Goal: Information Seeking & Learning: Learn about a topic

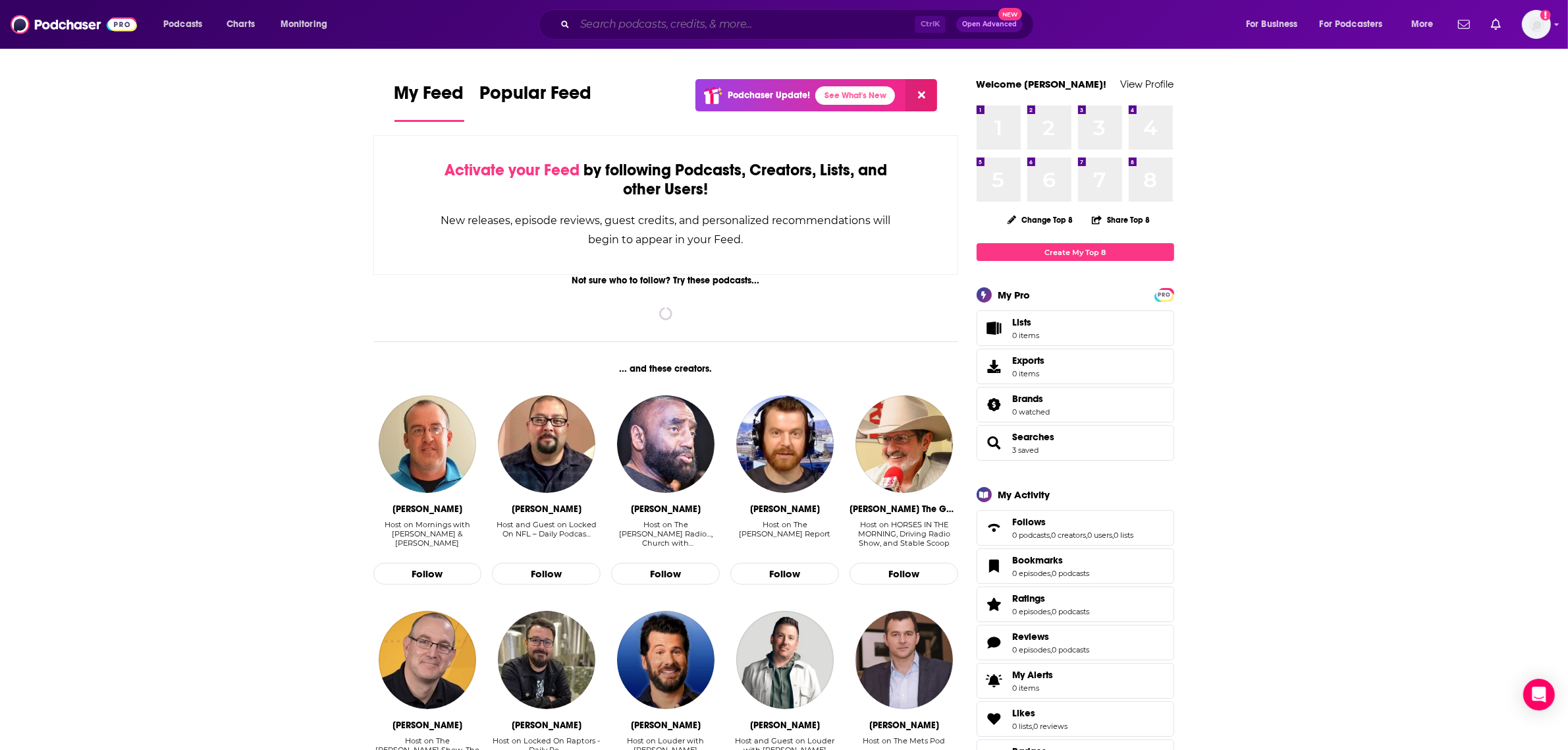
click at [626, 22] on input "Search podcasts, credits, & more..." at bounding box center [744, 25] width 340 height 21
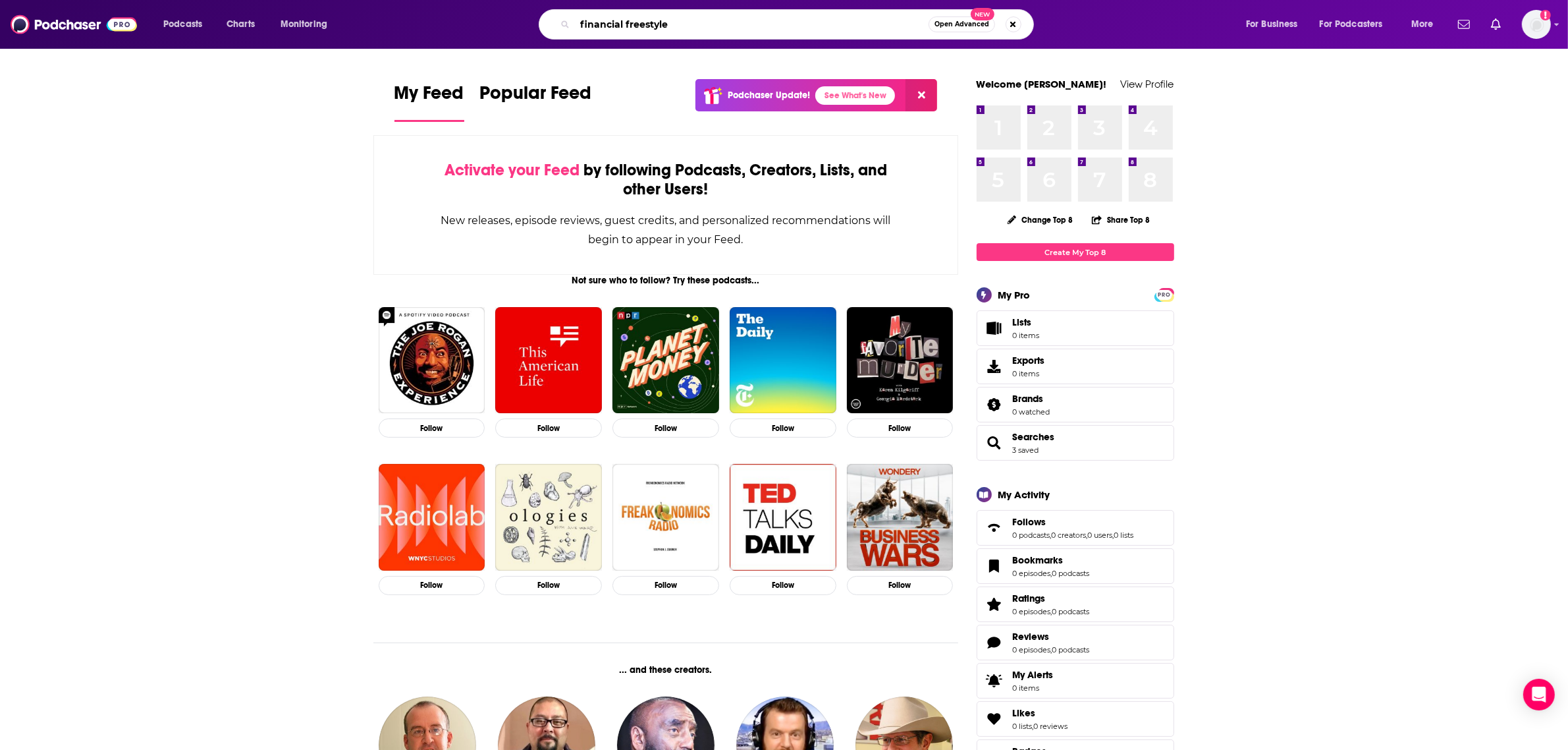
type input "financial freestyle"
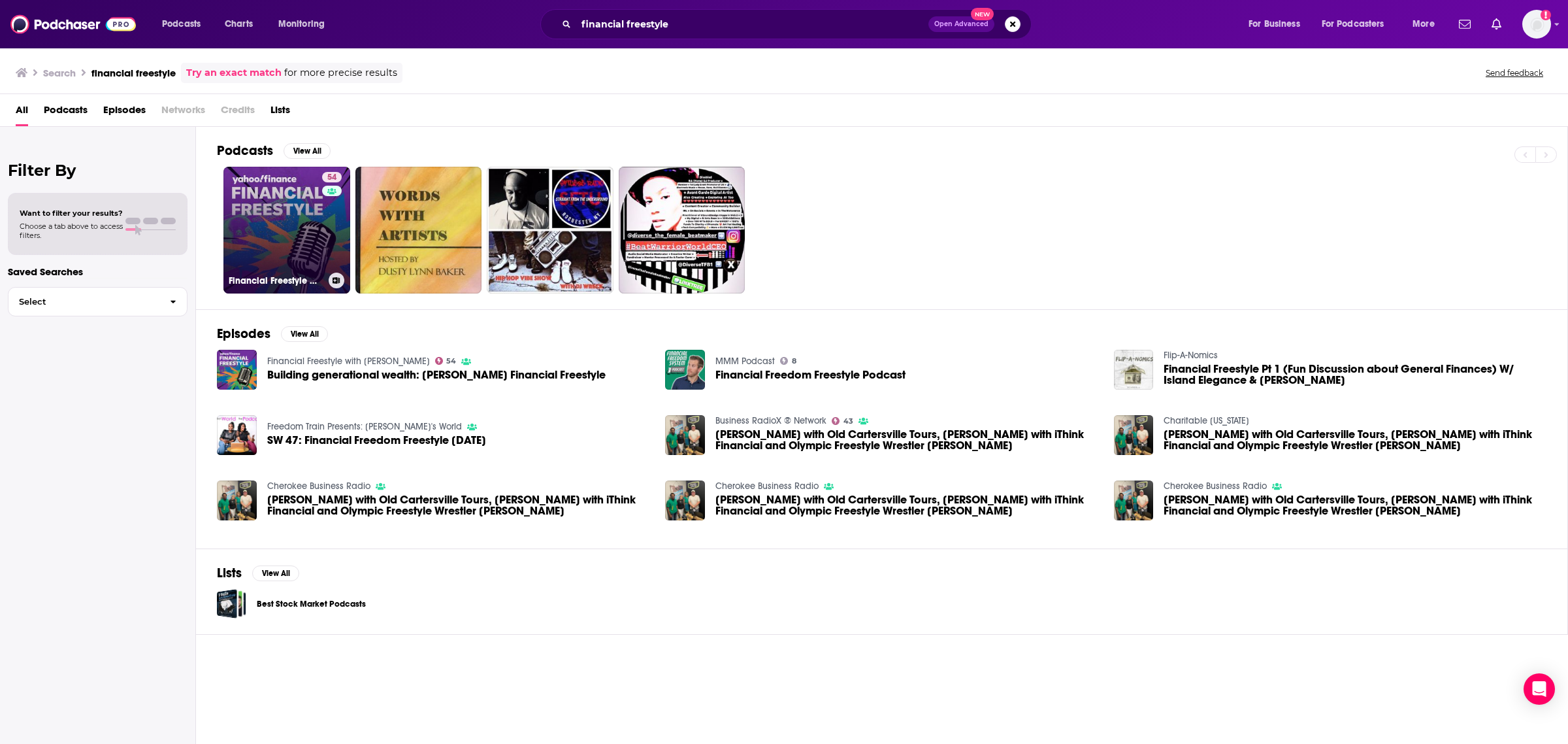
click at [282, 220] on link "54 Financial Freestyle with [PERSON_NAME]" at bounding box center [286, 230] width 127 height 127
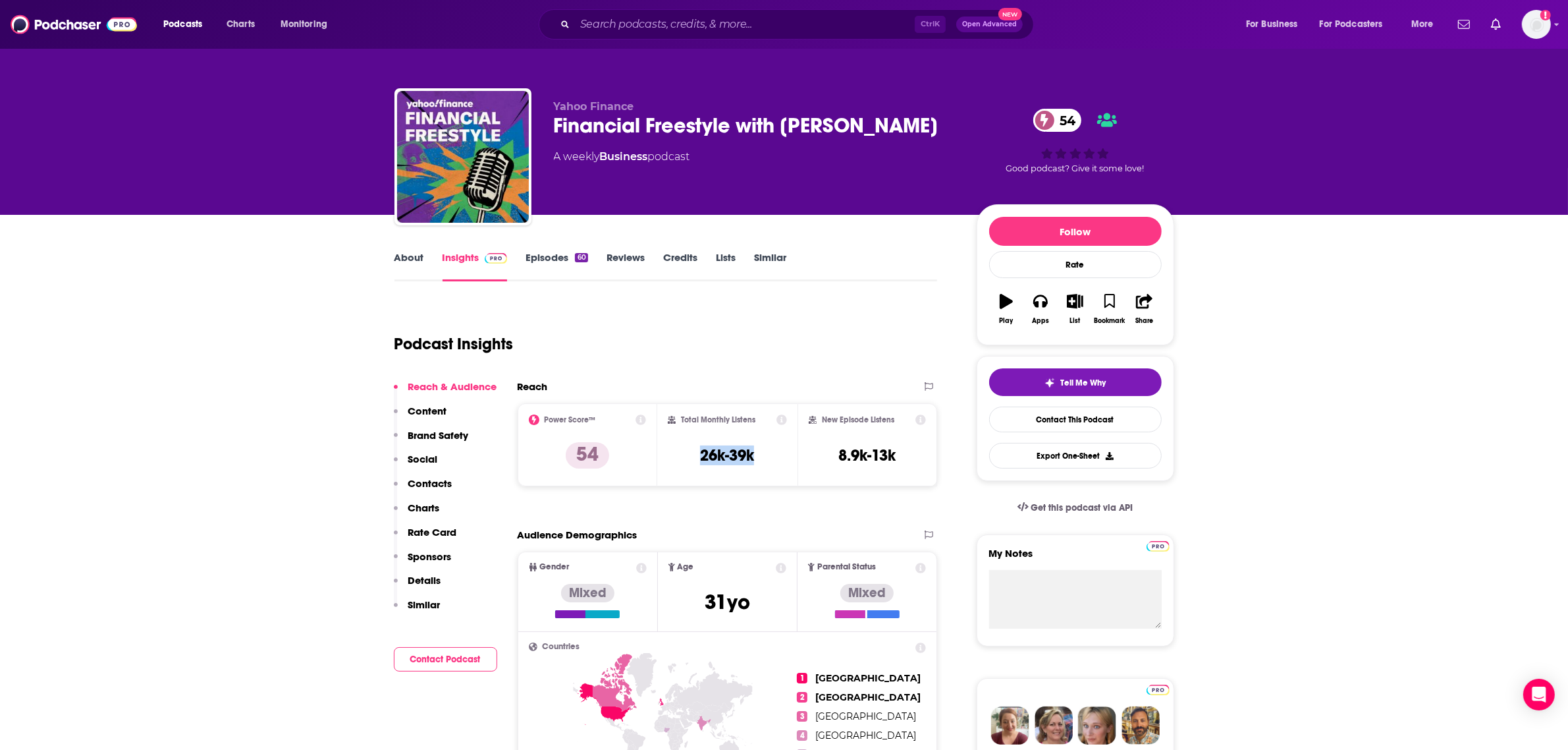
drag, startPoint x: 760, startPoint y: 458, endPoint x: 695, endPoint y: 456, distance: 65.0
click at [695, 456] on div "Total Monthly Listens 26k-39k" at bounding box center [727, 445] width 119 height 61
copy h3 "26k-39k"
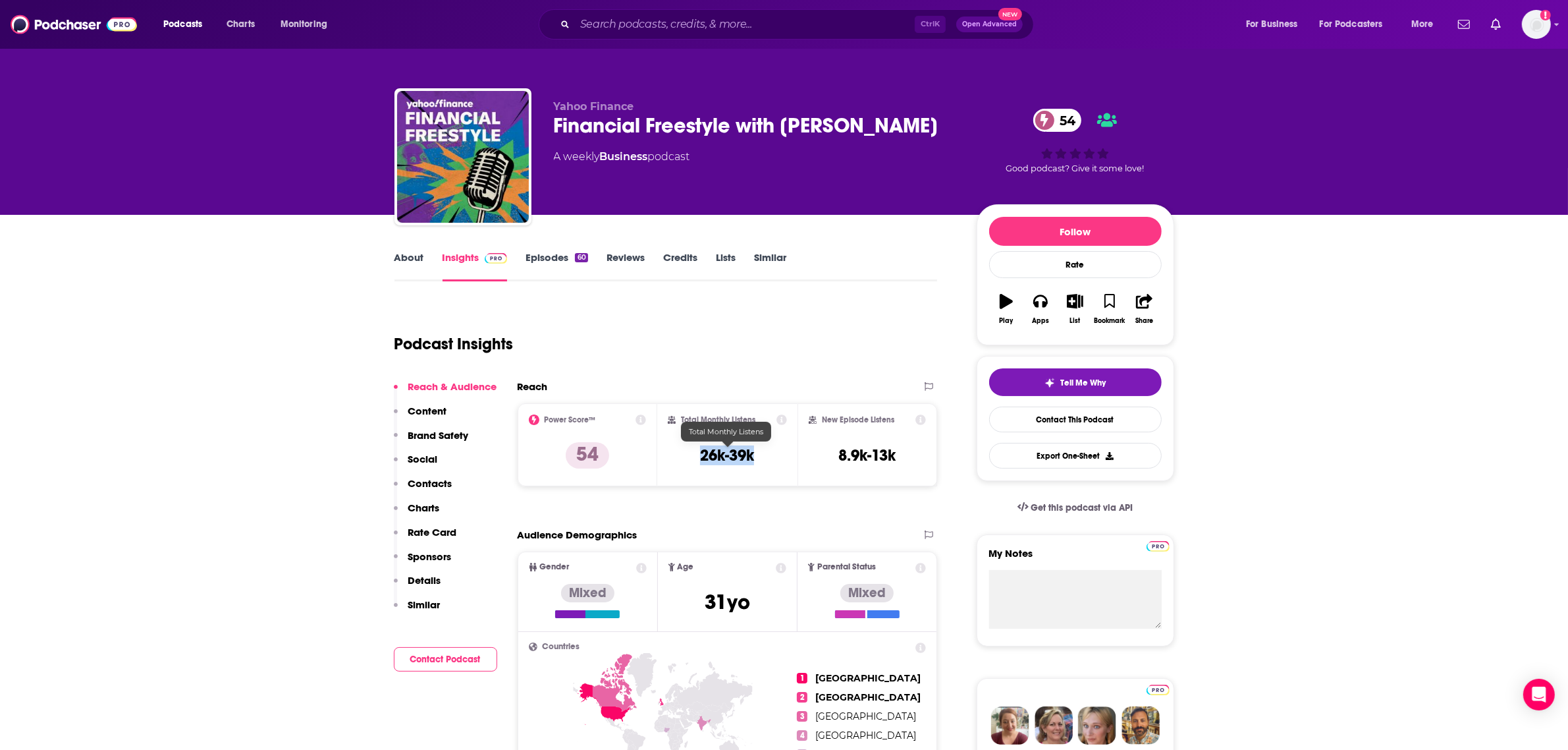
copy h3 "26k-39k"
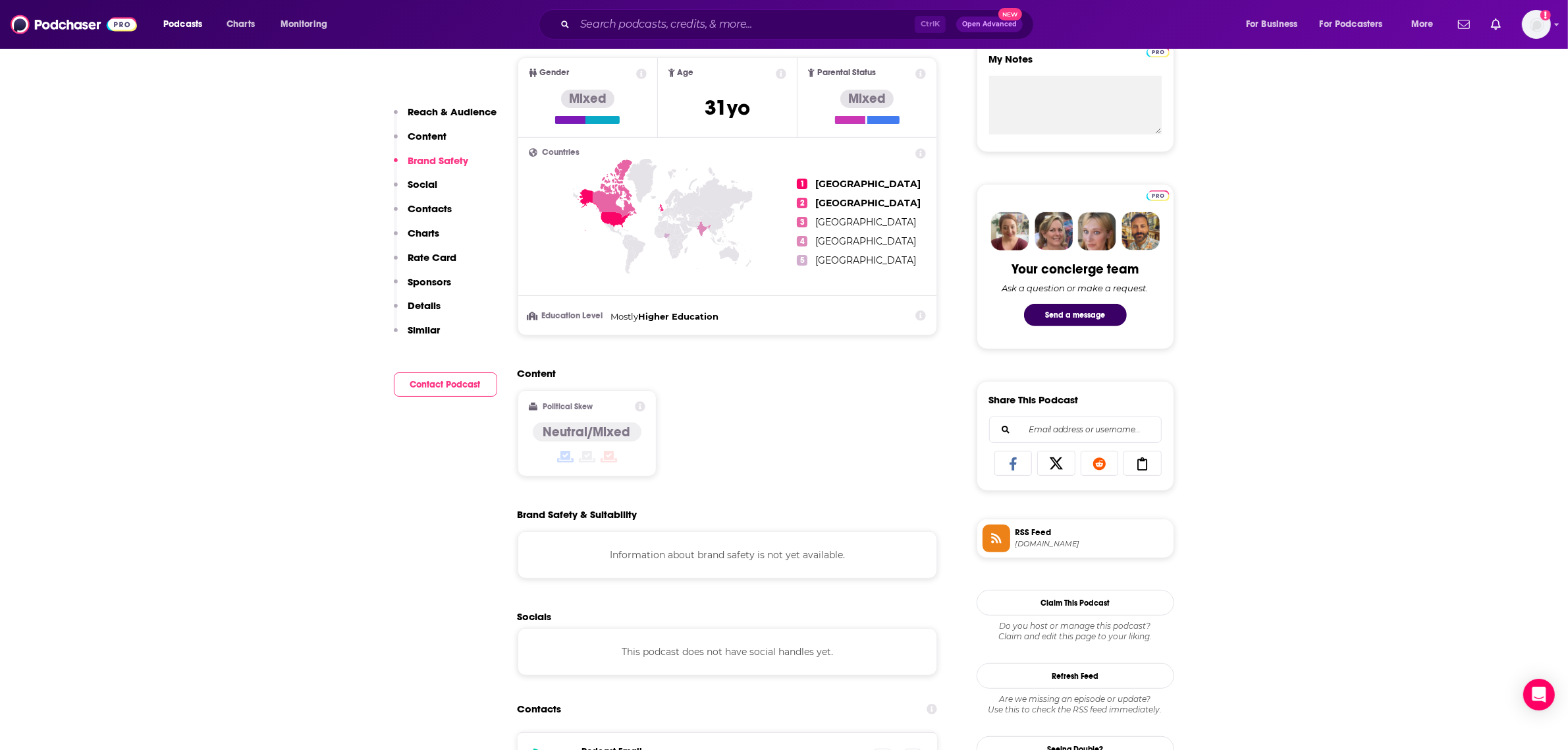
scroll to position [83, 0]
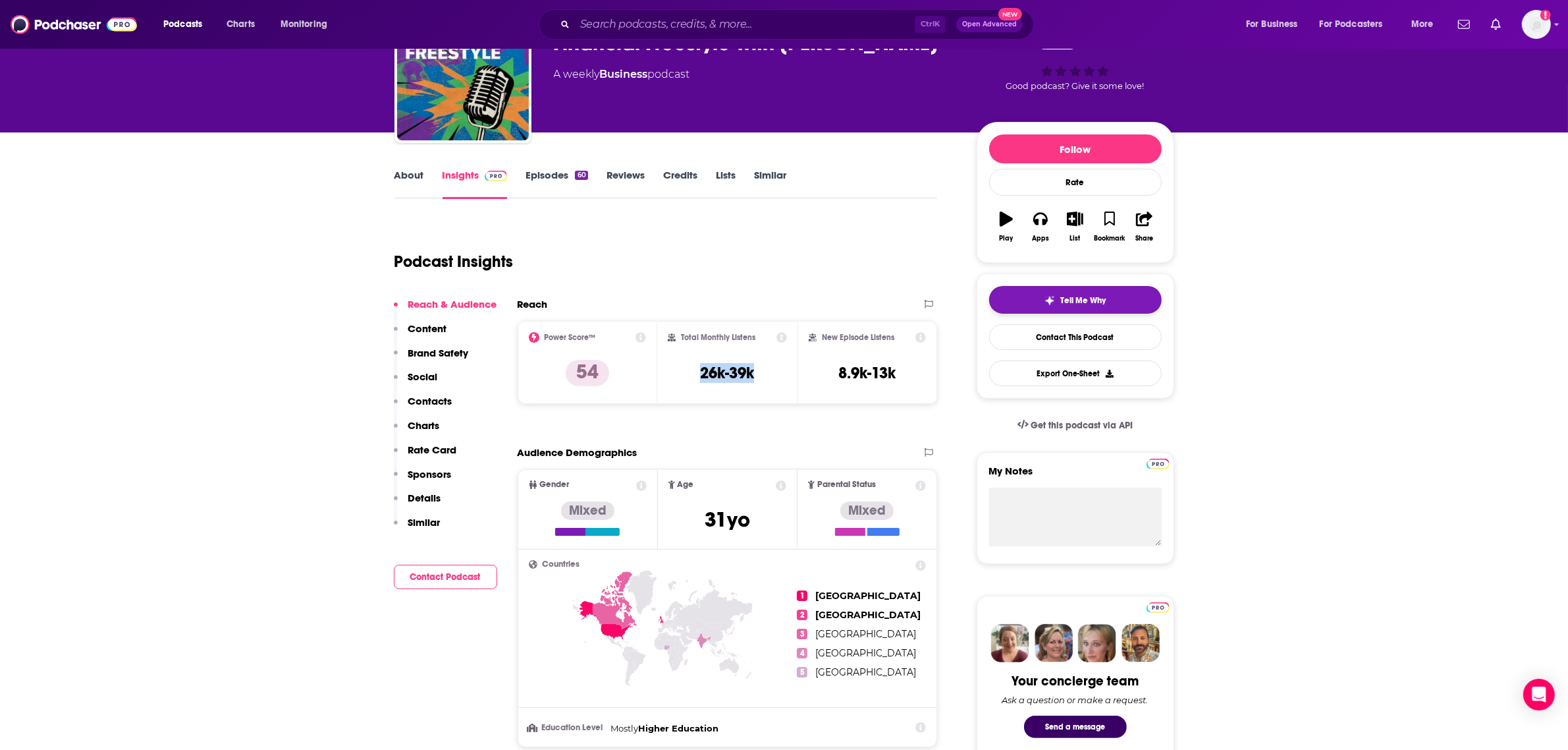
click at [1095, 299] on span "Tell Me Why" at bounding box center [1083, 300] width 45 height 11
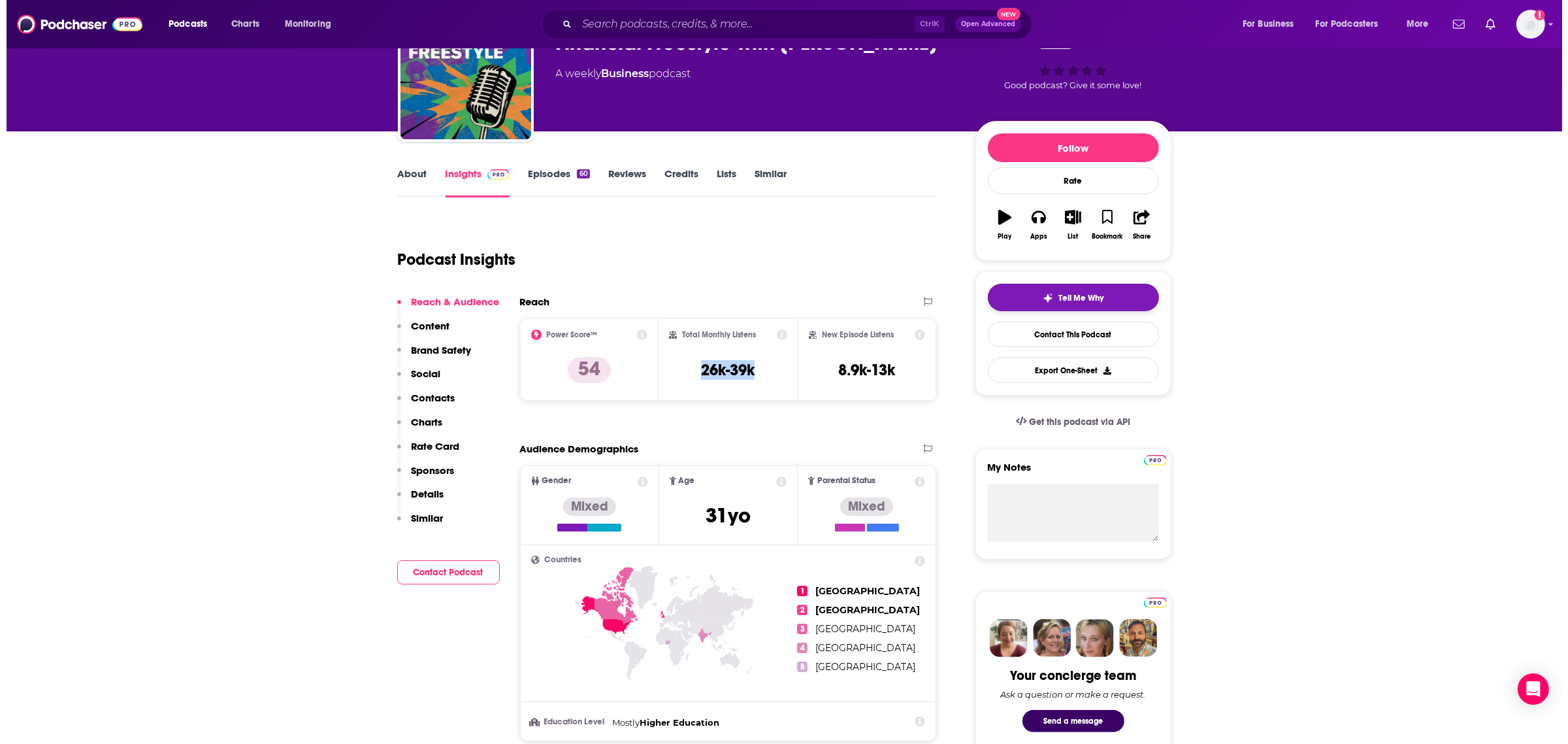
scroll to position [0, 0]
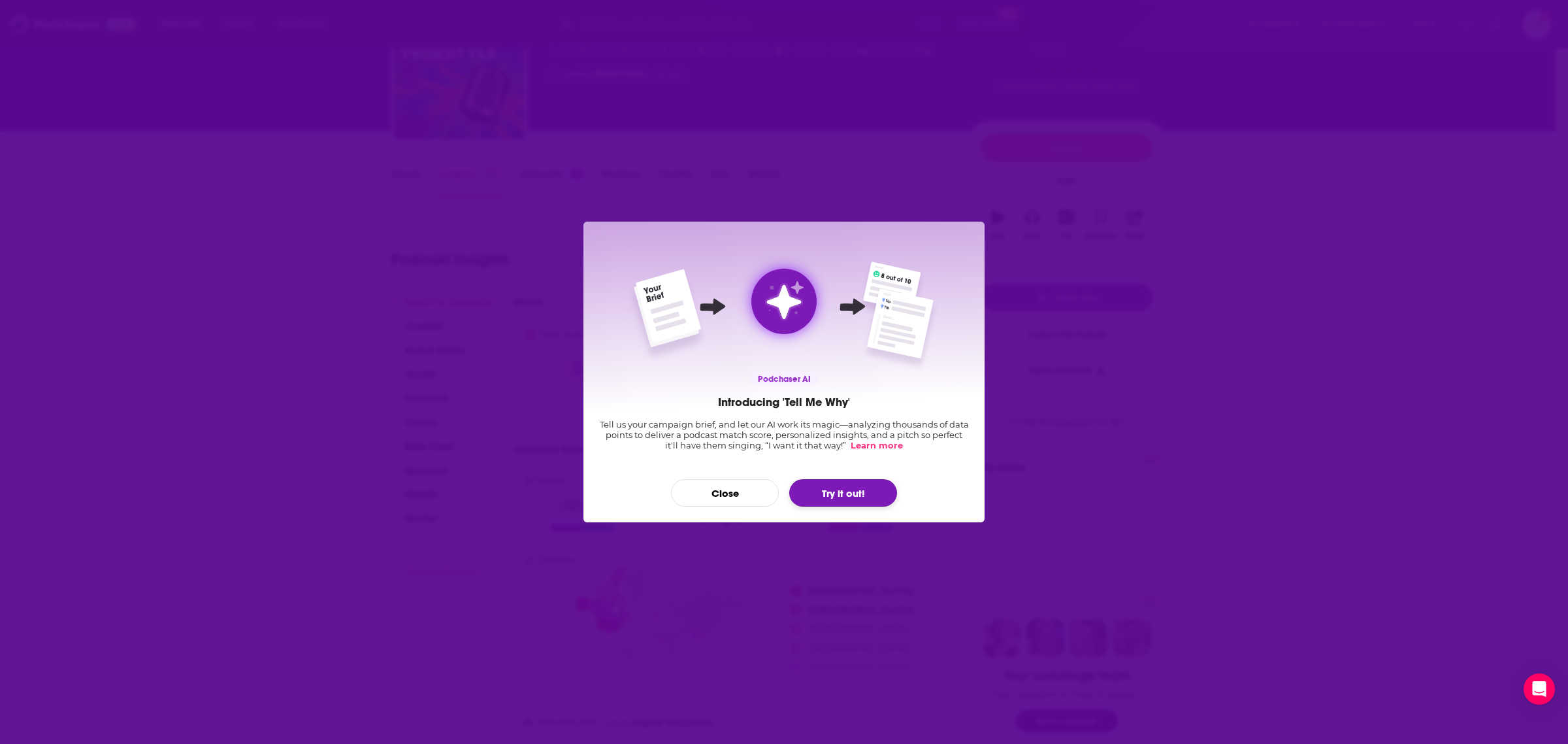
click at [842, 494] on button "Try it out!" at bounding box center [843, 492] width 108 height 27
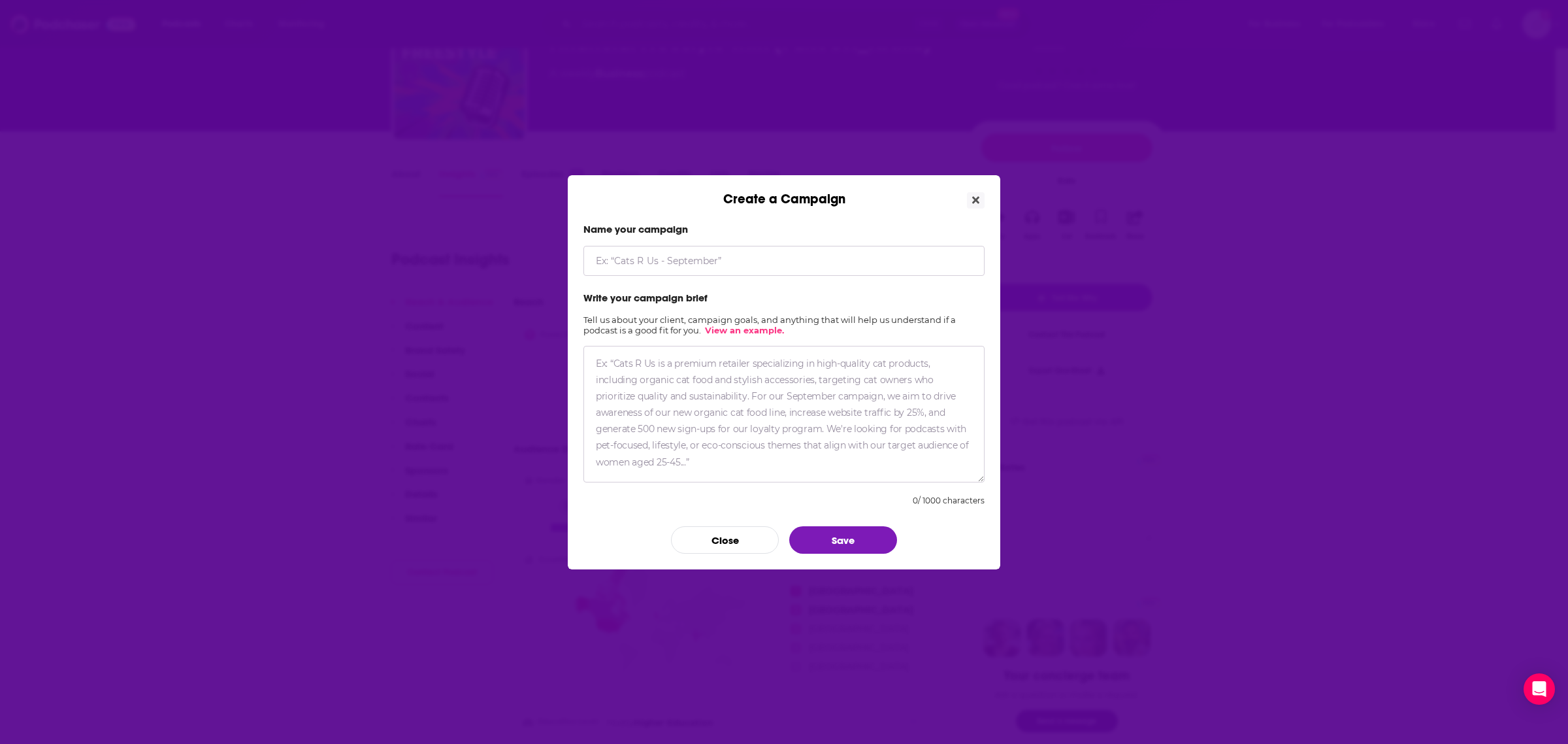
click at [707, 259] on input "Create a Campaign" at bounding box center [784, 261] width 401 height 30
click at [973, 200] on icon "Close" at bounding box center [976, 200] width 7 height 11
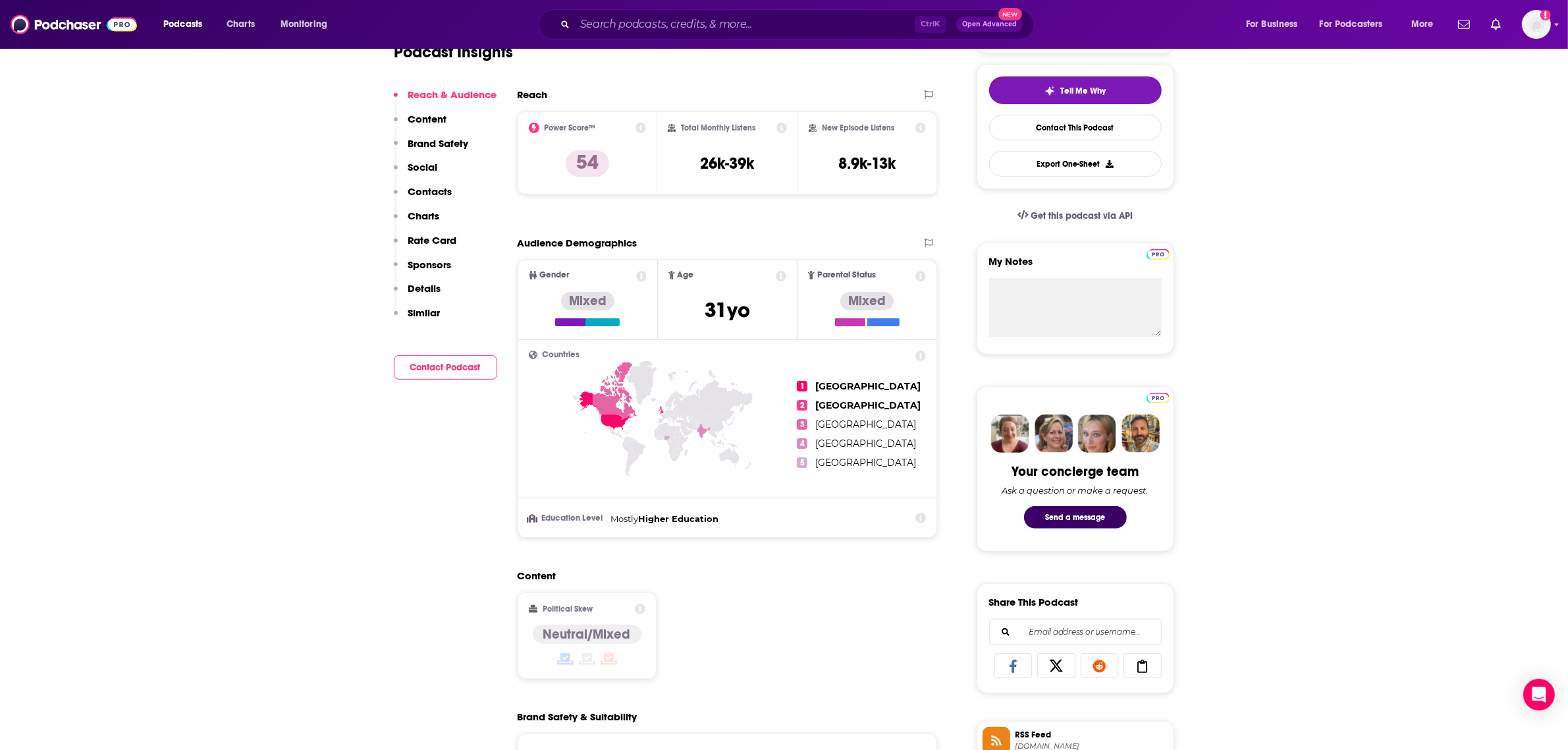
scroll to position [412, 0]
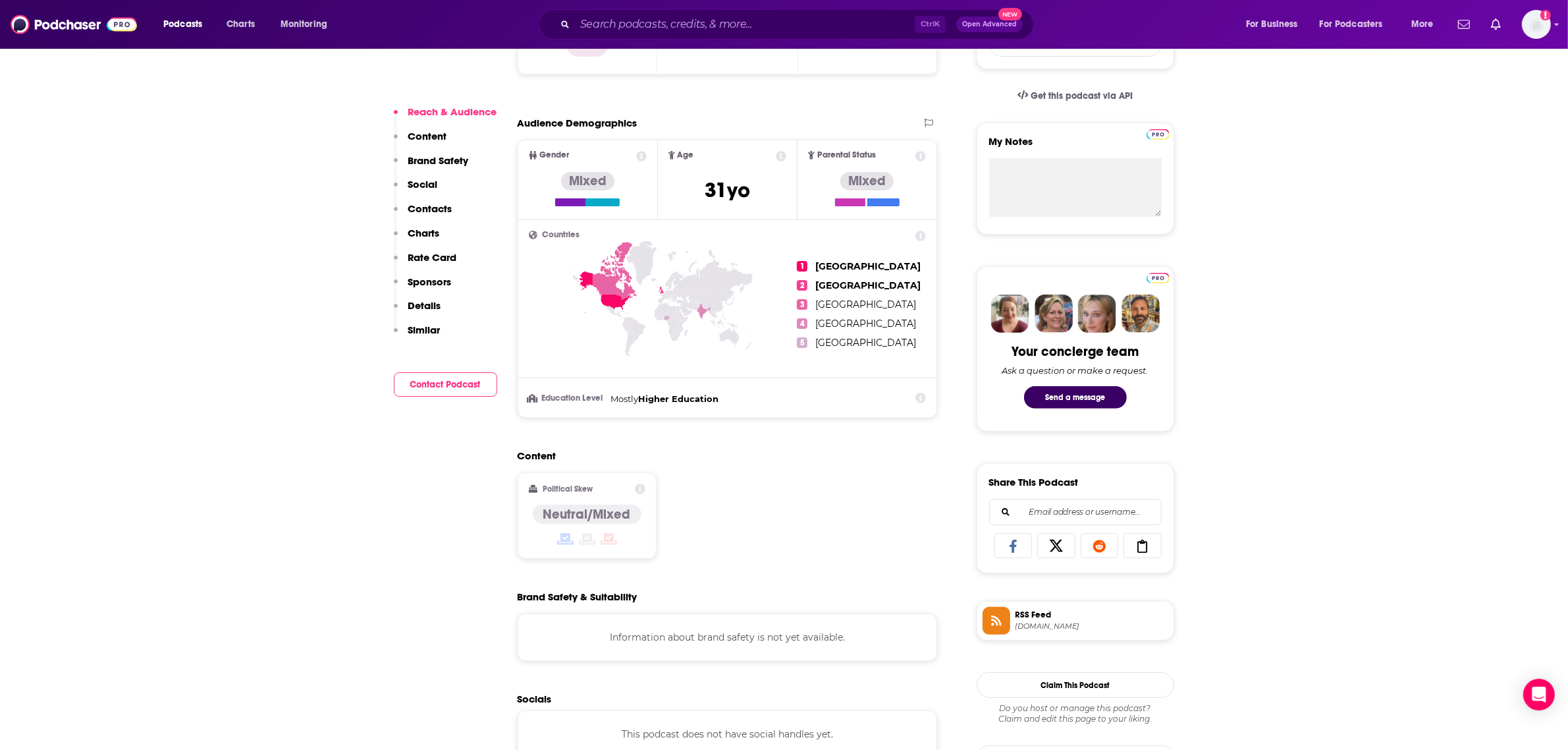
click at [870, 404] on li "Education Level Mostly Higher Education" at bounding box center [727, 398] width 397 height 15
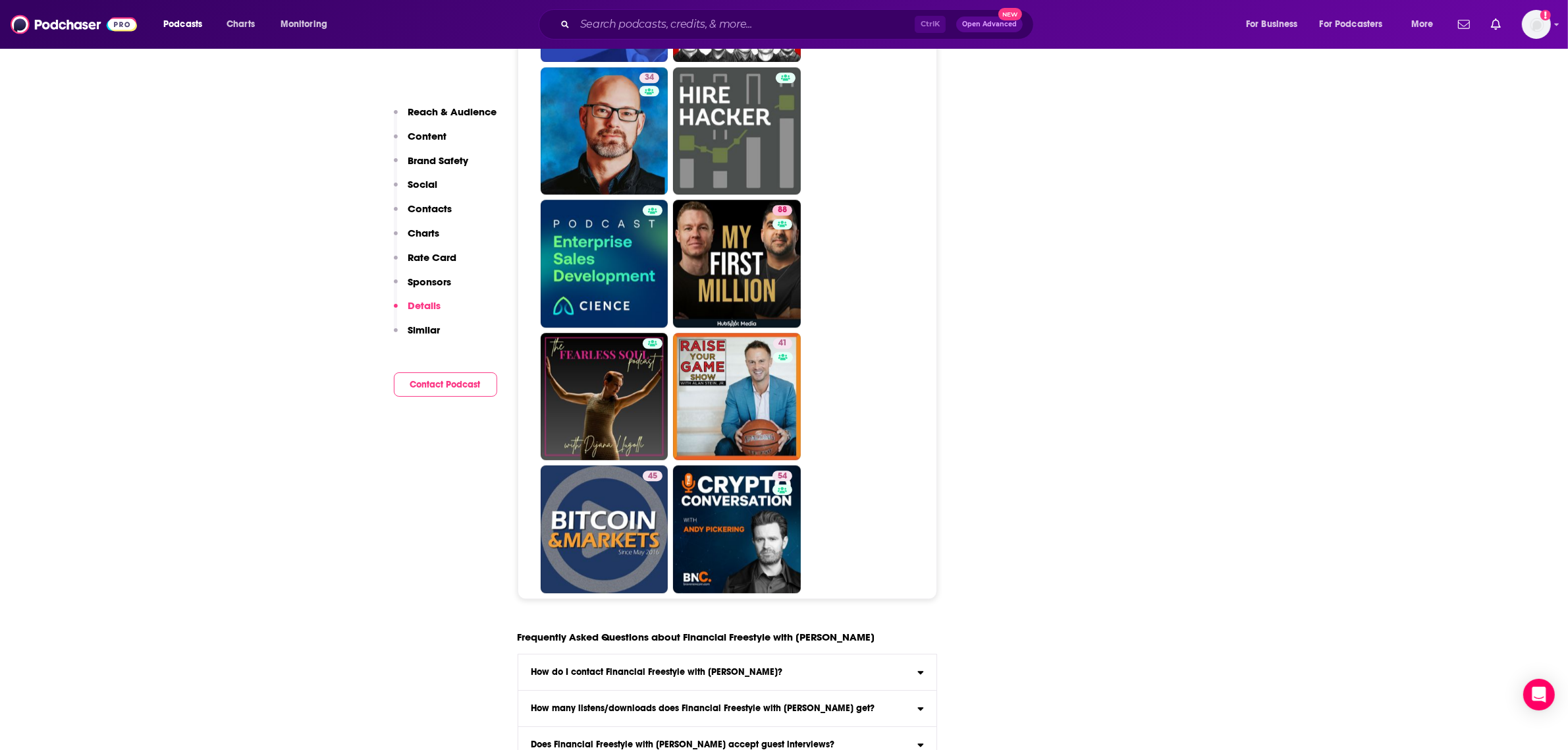
scroll to position [4875, 0]
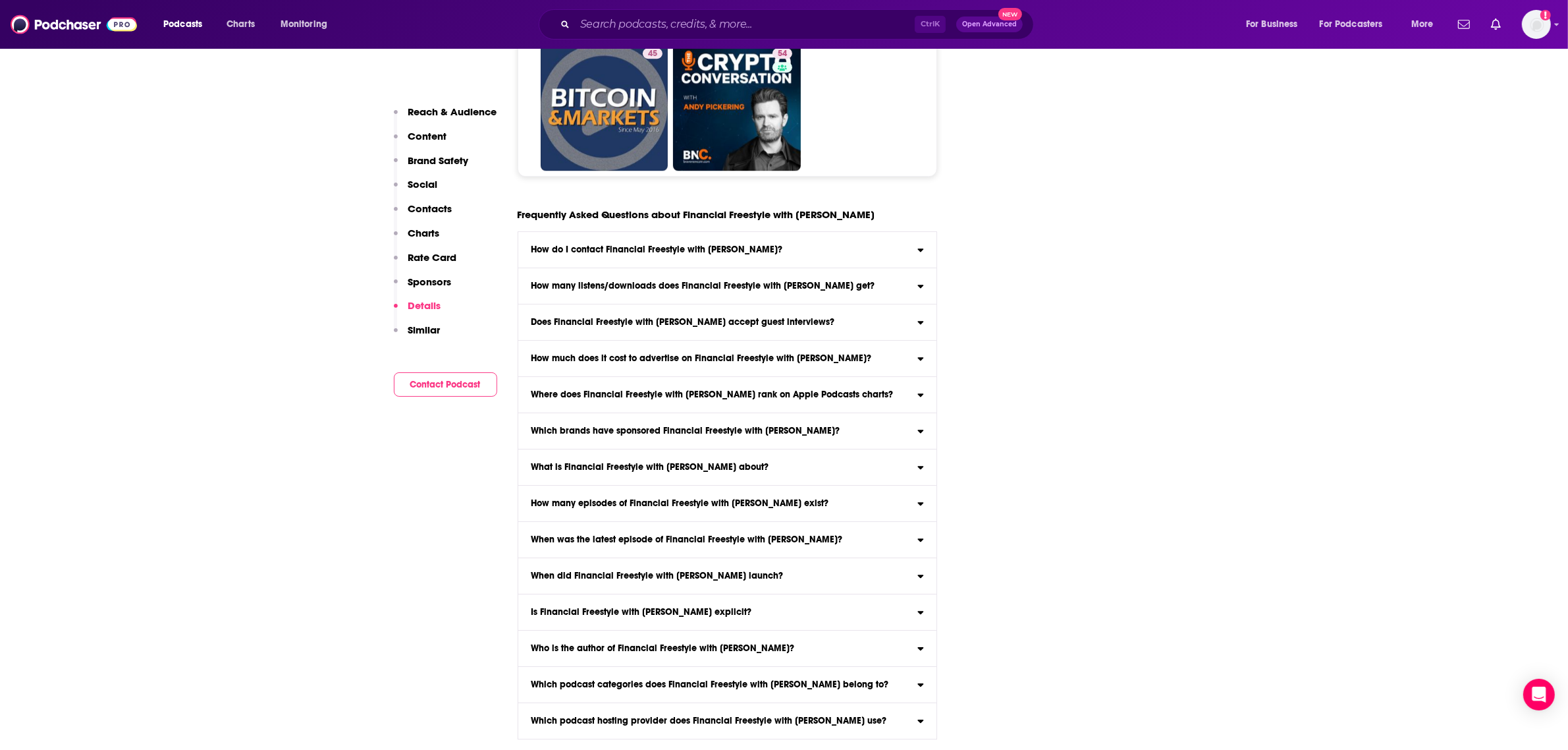
click at [716, 284] on h3 "How many listens/downloads does Financial Freestyle with [PERSON_NAME] get?" at bounding box center [702, 285] width 344 height 9
click at [0, 0] on input "How many listens/downloads does Financial Freestyle with [PERSON_NAME] get? Cli…" at bounding box center [0, 0] width 0 height 0
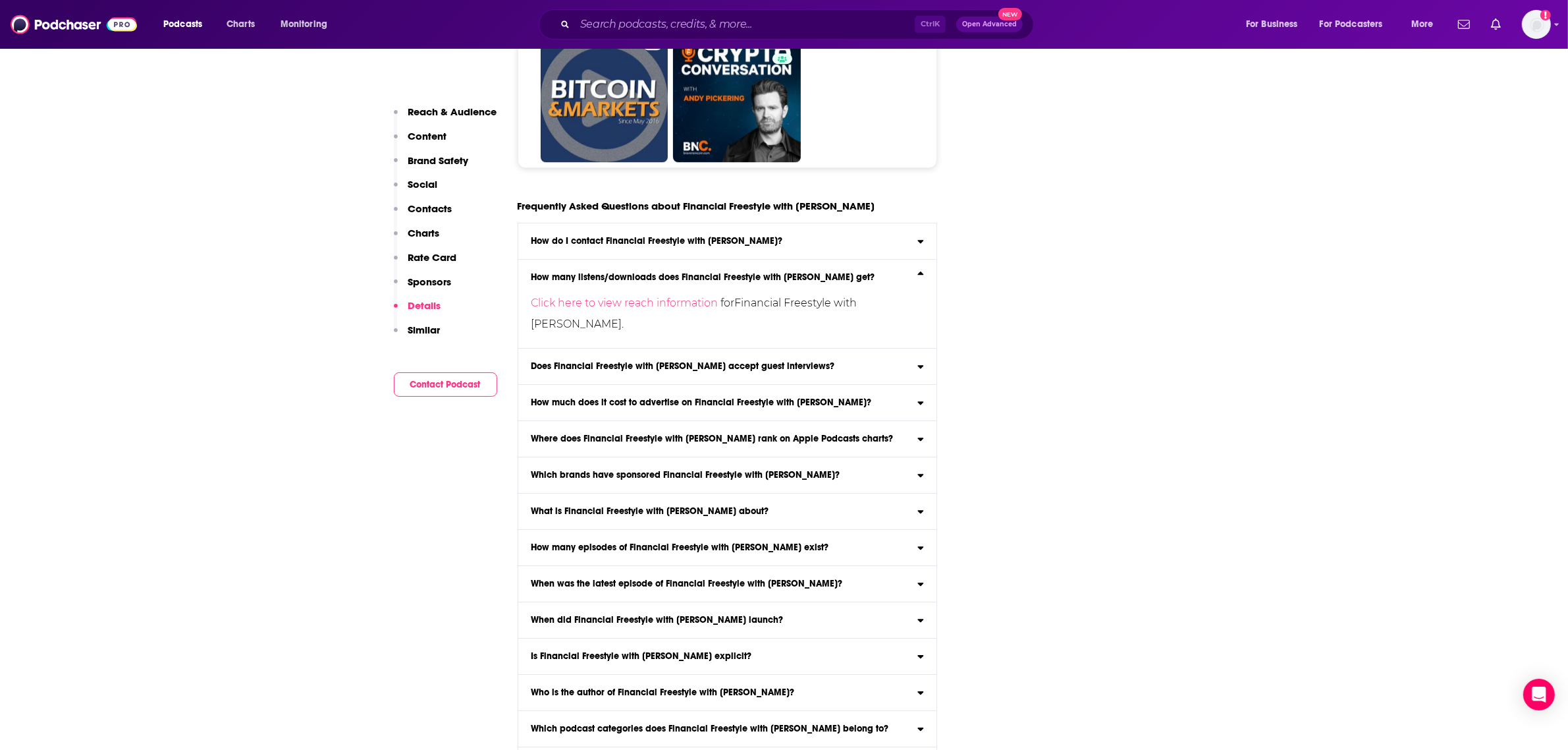
click at [716, 282] on h3 "How many listens/downloads does Financial Freestyle with [PERSON_NAME] get?" at bounding box center [702, 277] width 344 height 9
click at [0, 0] on input "How many listens/downloads does Financial Freestyle with [PERSON_NAME] get? Cli…" at bounding box center [0, 0] width 0 height 0
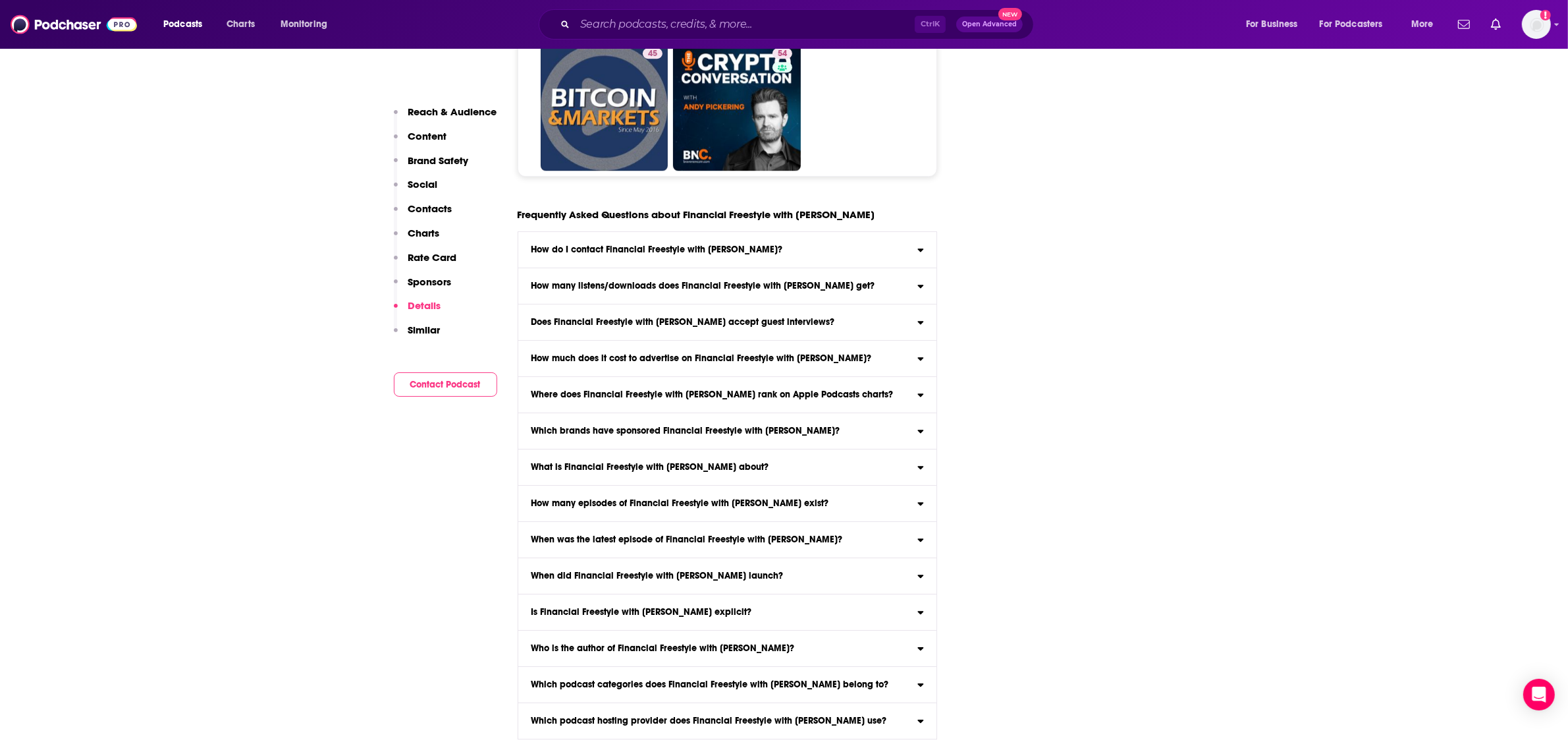
click at [712, 318] on h3 "Does Financial Freestyle with [PERSON_NAME] accept guest interviews?" at bounding box center [683, 322] width 304 height 9
click at [0, 0] on input "Does Financial Freestyle with [PERSON_NAME] accept guest interviews? Yes" at bounding box center [0, 0] width 0 height 0
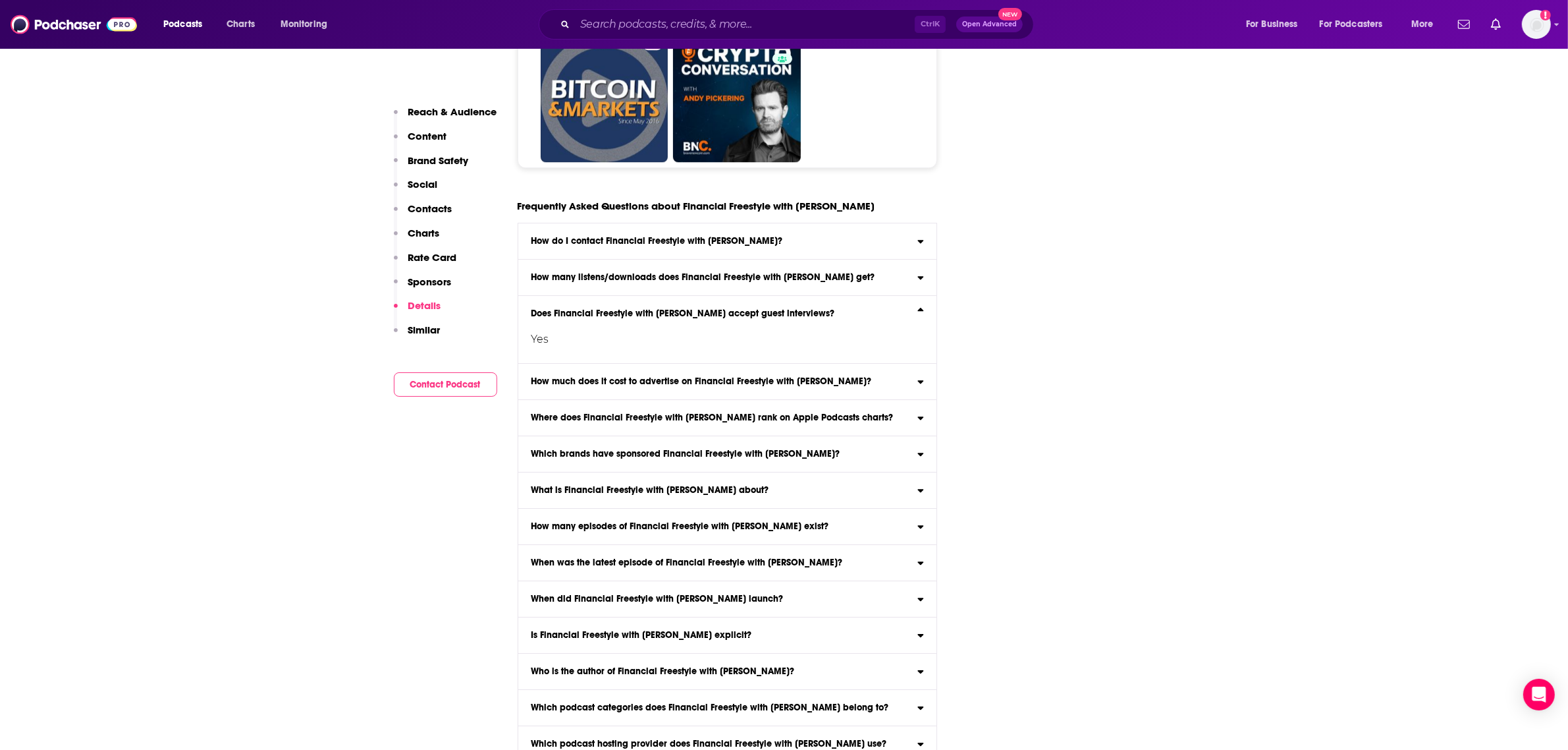
click at [712, 315] on h3 "Does Financial Freestyle with [PERSON_NAME] accept guest interviews?" at bounding box center [683, 313] width 304 height 9
click at [0, 0] on input "Does Financial Freestyle with [PERSON_NAME] accept guest interviews? Yes" at bounding box center [0, 0] width 0 height 0
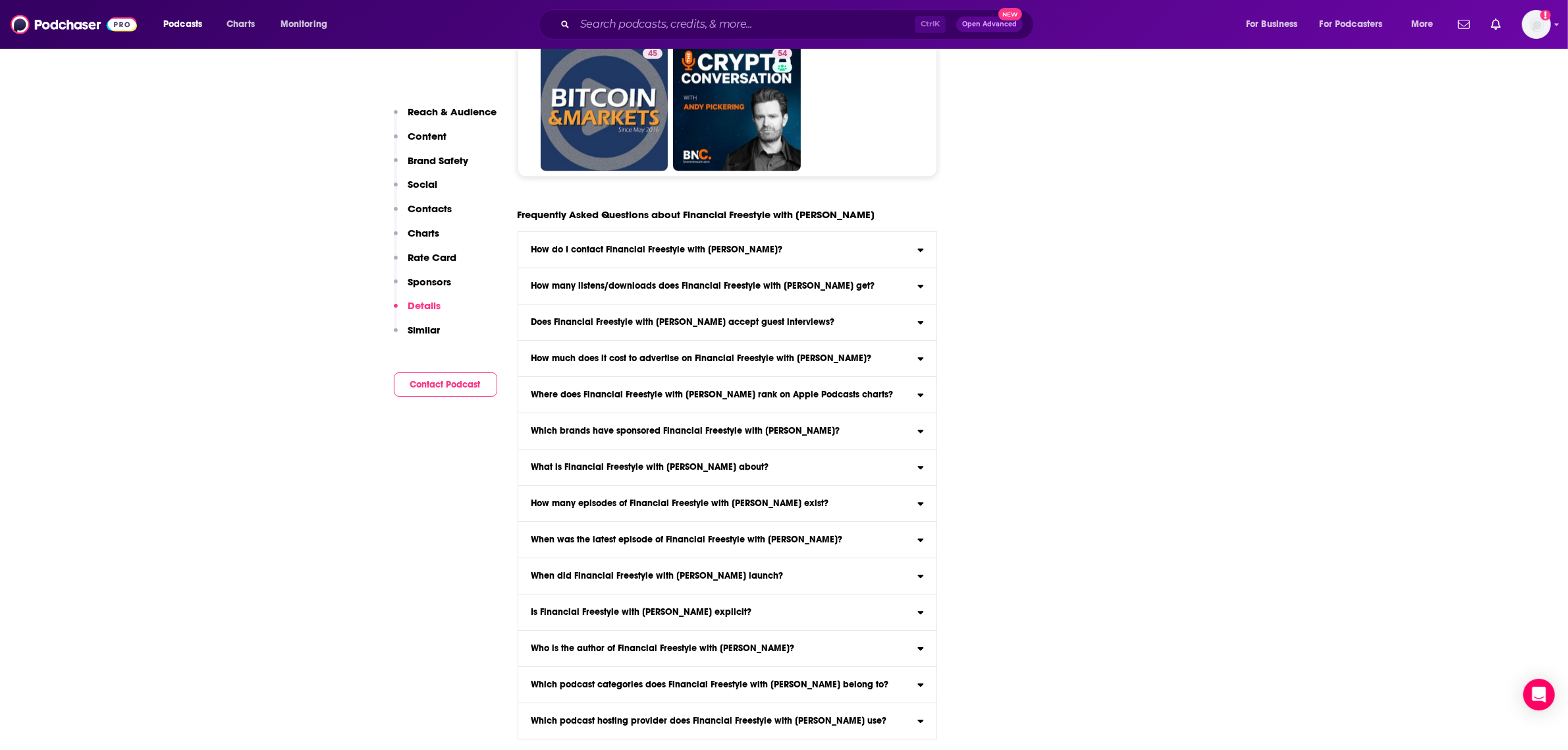
click at [710, 356] on h3 "How much does it cost to advertise on Financial Freestyle with [PERSON_NAME]?" at bounding box center [701, 358] width 340 height 9
click at [0, 0] on input "How much does it cost to advertise on Financial Freestyle with [PERSON_NAME]? C…" at bounding box center [0, 0] width 0 height 0
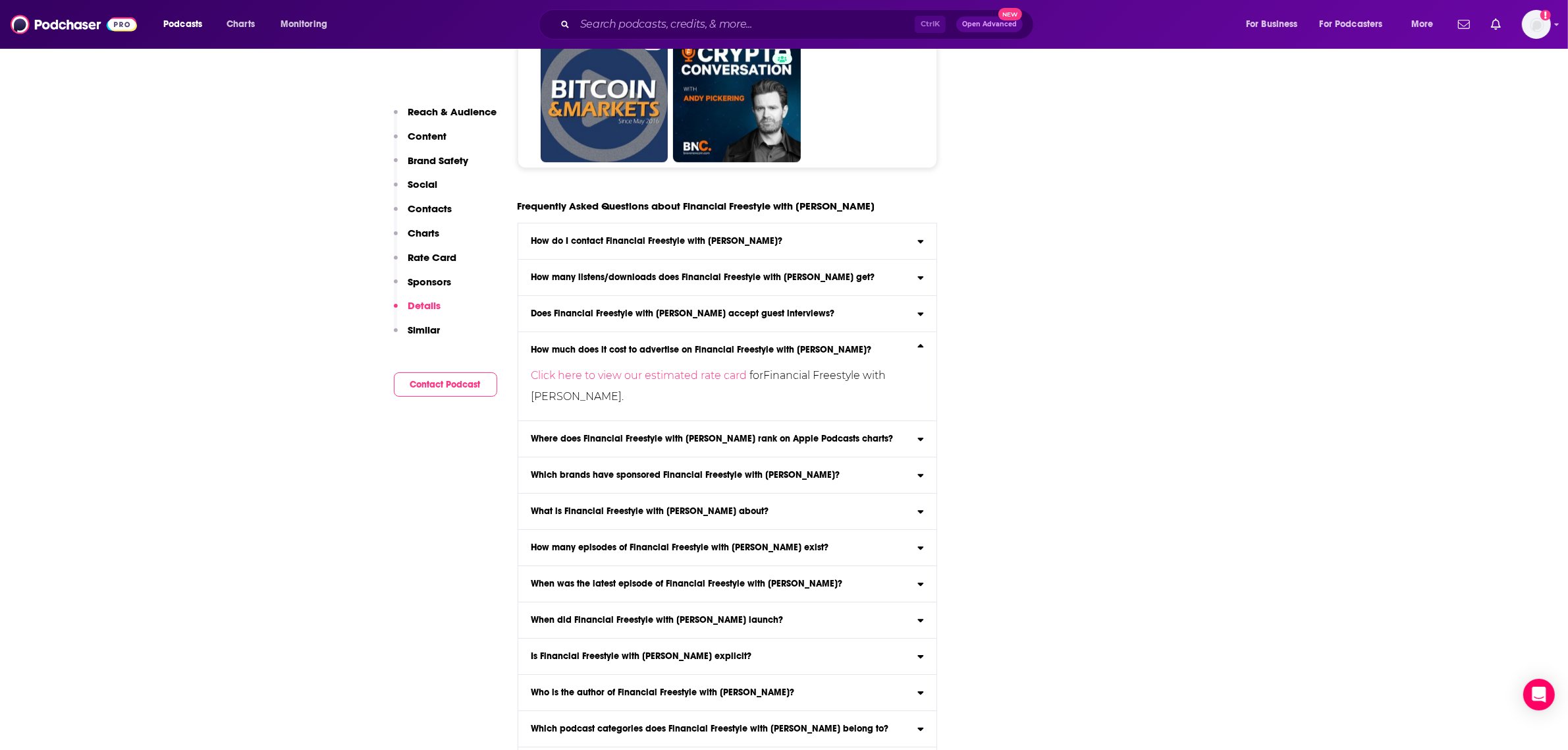
click at [731, 346] on label "How much does it cost to advertise on Financial Freestyle with [PERSON_NAME]? C…" at bounding box center [727, 376] width 419 height 89
click at [0, 0] on input "How much does it cost to advertise on Financial Freestyle with [PERSON_NAME]? C…" at bounding box center [0, 0] width 0 height 0
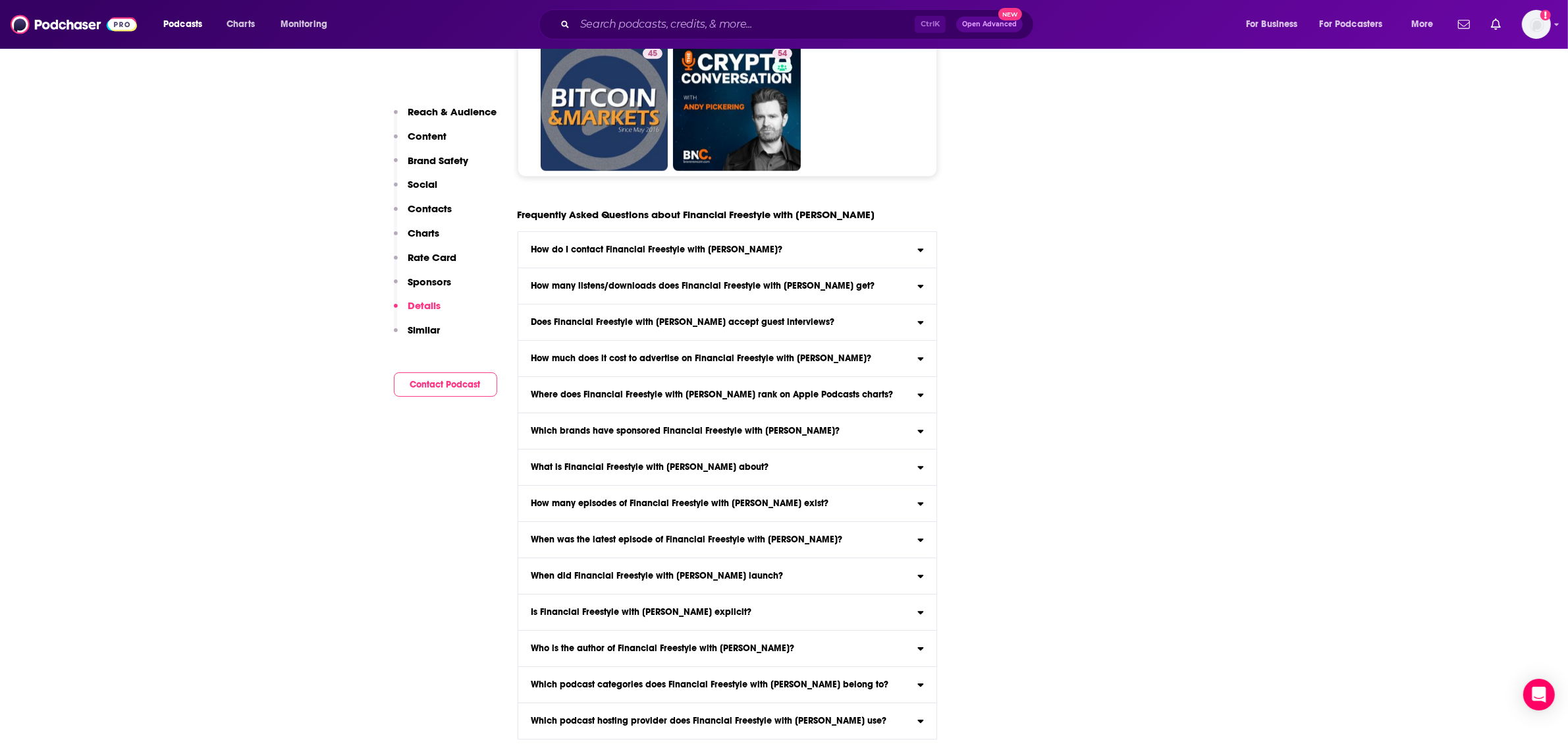
click at [832, 720] on h3 "Which podcast hosting provider does Financial Freestyle with [PERSON_NAME] use?" at bounding box center [709, 720] width 356 height 9
click at [814, 720] on h3 "Which podcast hosting provider does Financial Freestyle with [PERSON_NAME] use?" at bounding box center [709, 720] width 356 height 9
click at [0, 0] on input "Which podcast hosting provider does Financial Freestyle with [PERSON_NAME] use?…" at bounding box center [0, 0] width 0 height 0
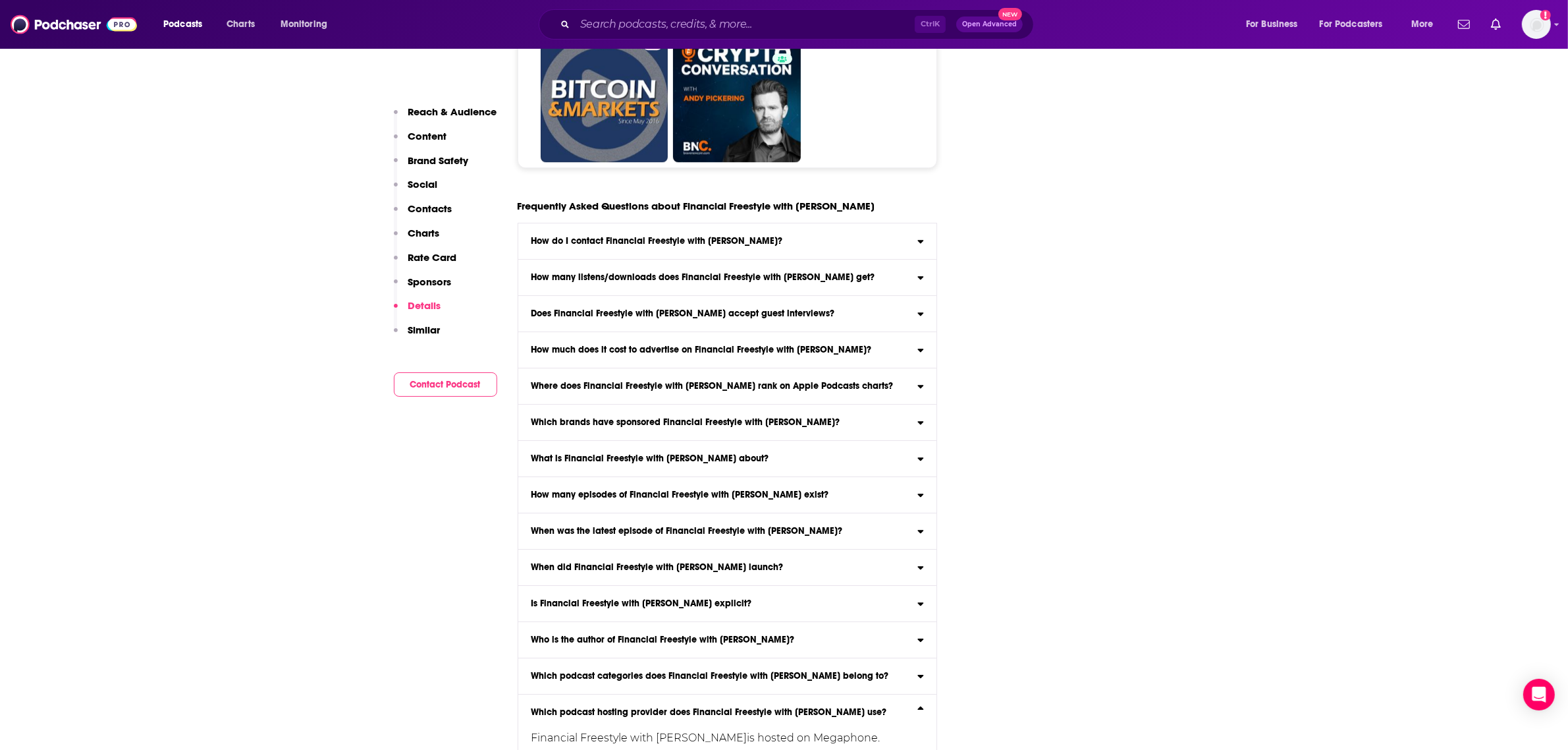
click at [814, 717] on h3 "Which podcast hosting provider does Financial Freestyle with [PERSON_NAME] use?" at bounding box center [709, 712] width 356 height 9
click at [0, 0] on input "Which podcast hosting provider does Financial Freestyle with [PERSON_NAME] use?…" at bounding box center [0, 0] width 0 height 0
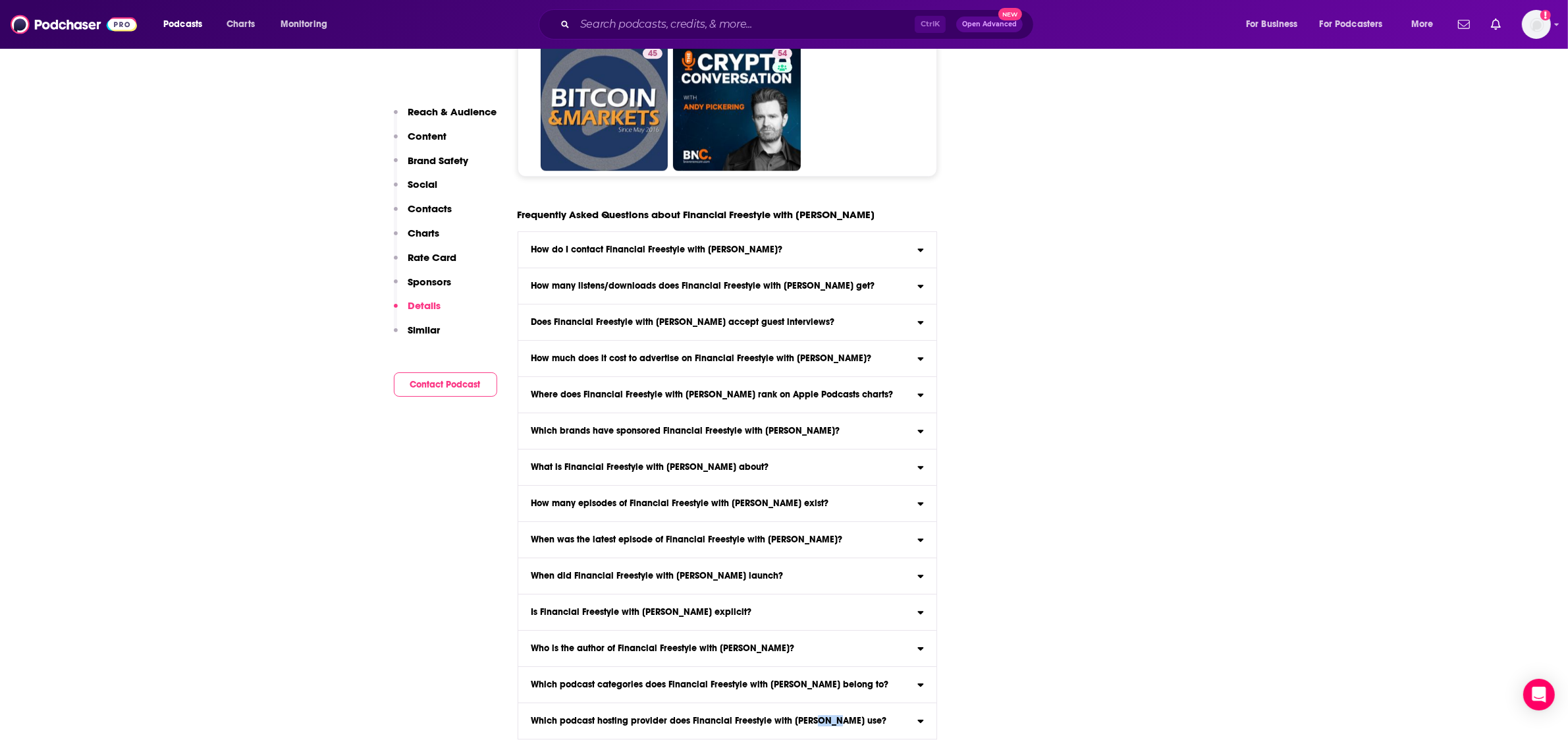
click at [814, 720] on h3 "Which podcast hosting provider does Financial Freestyle with [PERSON_NAME] use?" at bounding box center [709, 720] width 356 height 9
click at [0, 0] on input "Which podcast hosting provider does Financial Freestyle with [PERSON_NAME] use?…" at bounding box center [0, 0] width 0 height 0
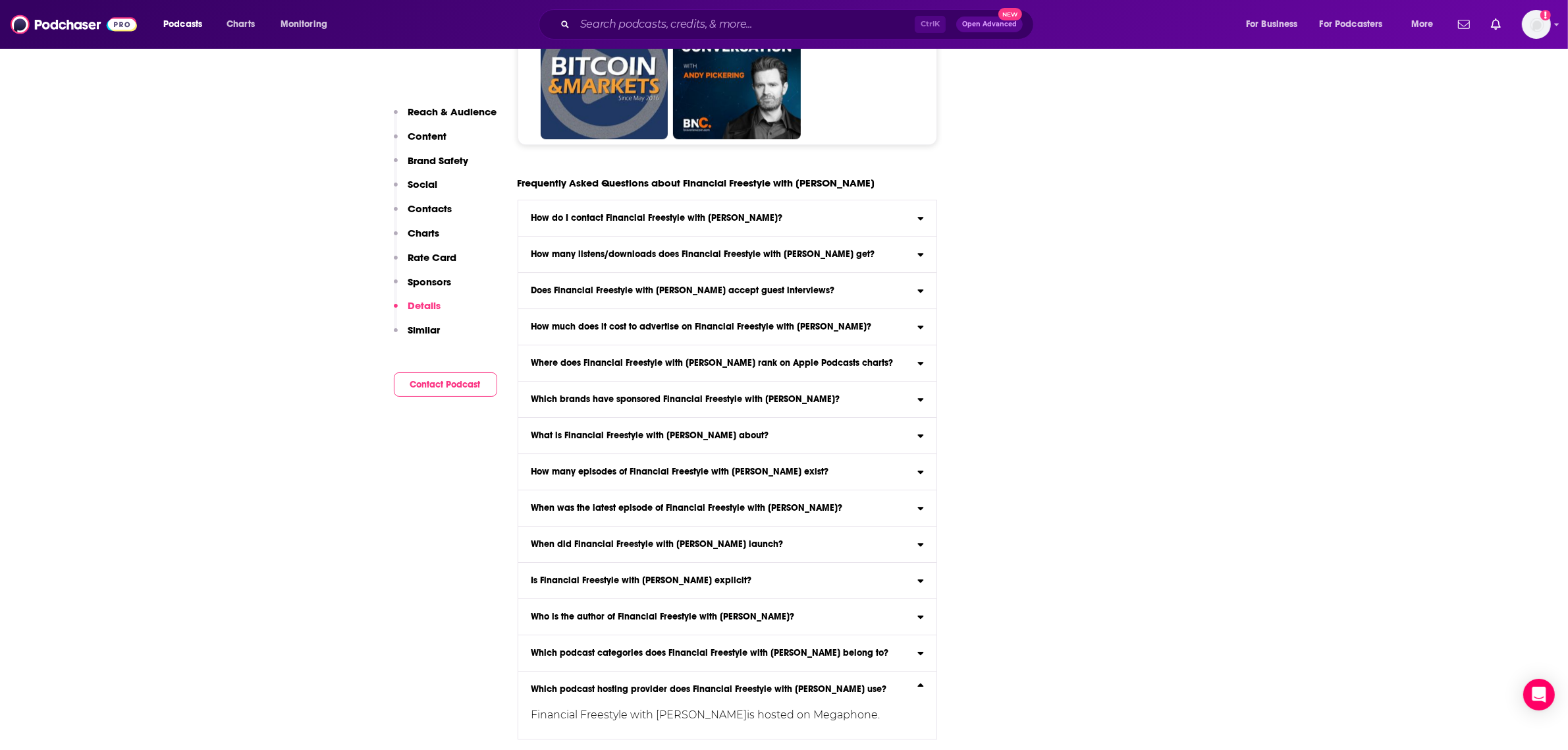
drag, startPoint x: 742, startPoint y: 684, endPoint x: 740, endPoint y: 676, distance: 8.2
click at [741, 684] on h3 "Which podcast hosting provider does Financial Freestyle with [PERSON_NAME] use?" at bounding box center [709, 689] width 356 height 9
click at [0, 0] on input "Which podcast hosting provider does Financial Freestyle with [PERSON_NAME] use?…" at bounding box center [0, 0] width 0 height 0
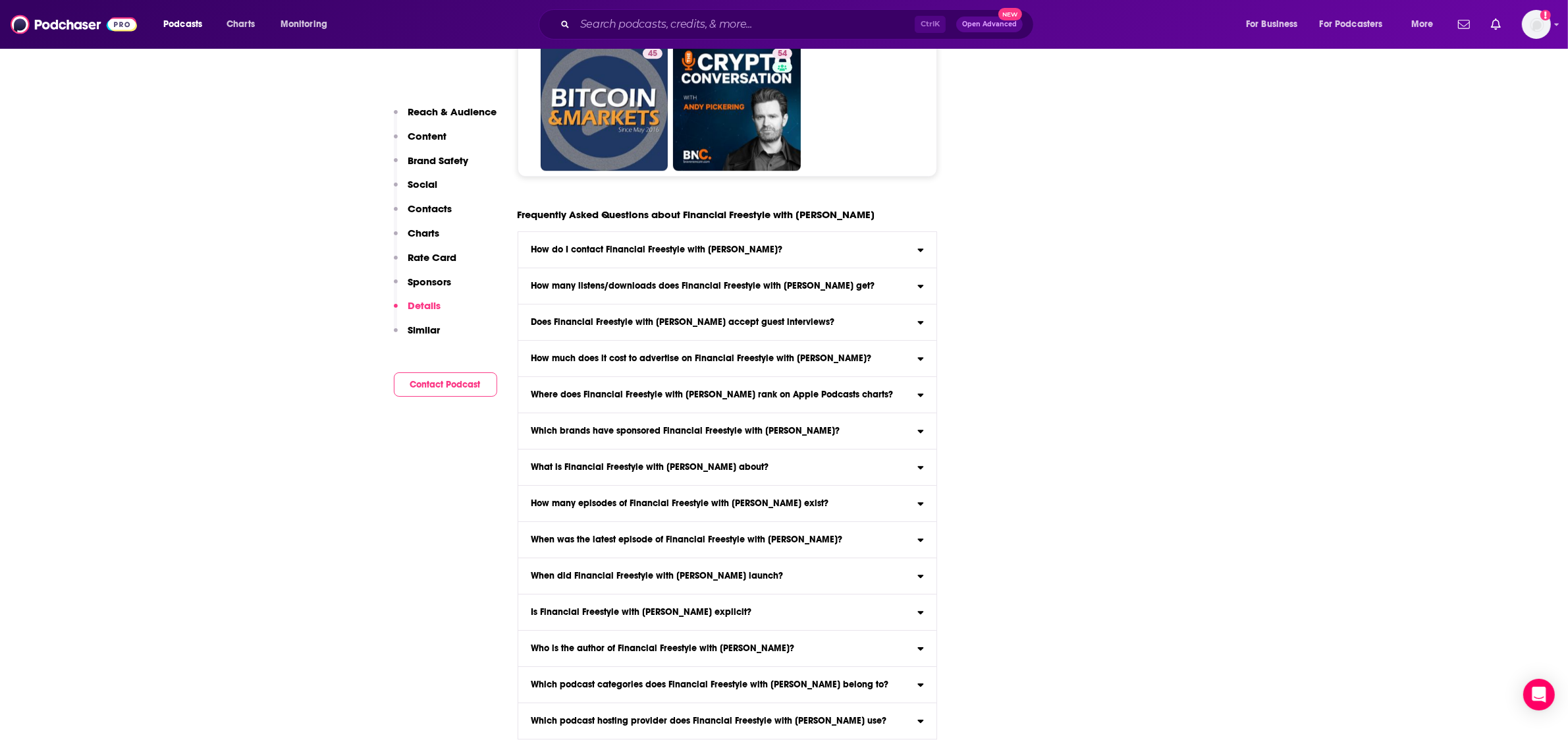
click at [732, 690] on label "Which podcast categories does Financial Freestyle with [PERSON_NAME] belong to?…" at bounding box center [727, 684] width 419 height 36
click at [0, 0] on input "Which podcast categories does Financial Freestyle with [PERSON_NAME] belong to?…" at bounding box center [0, 0] width 0 height 0
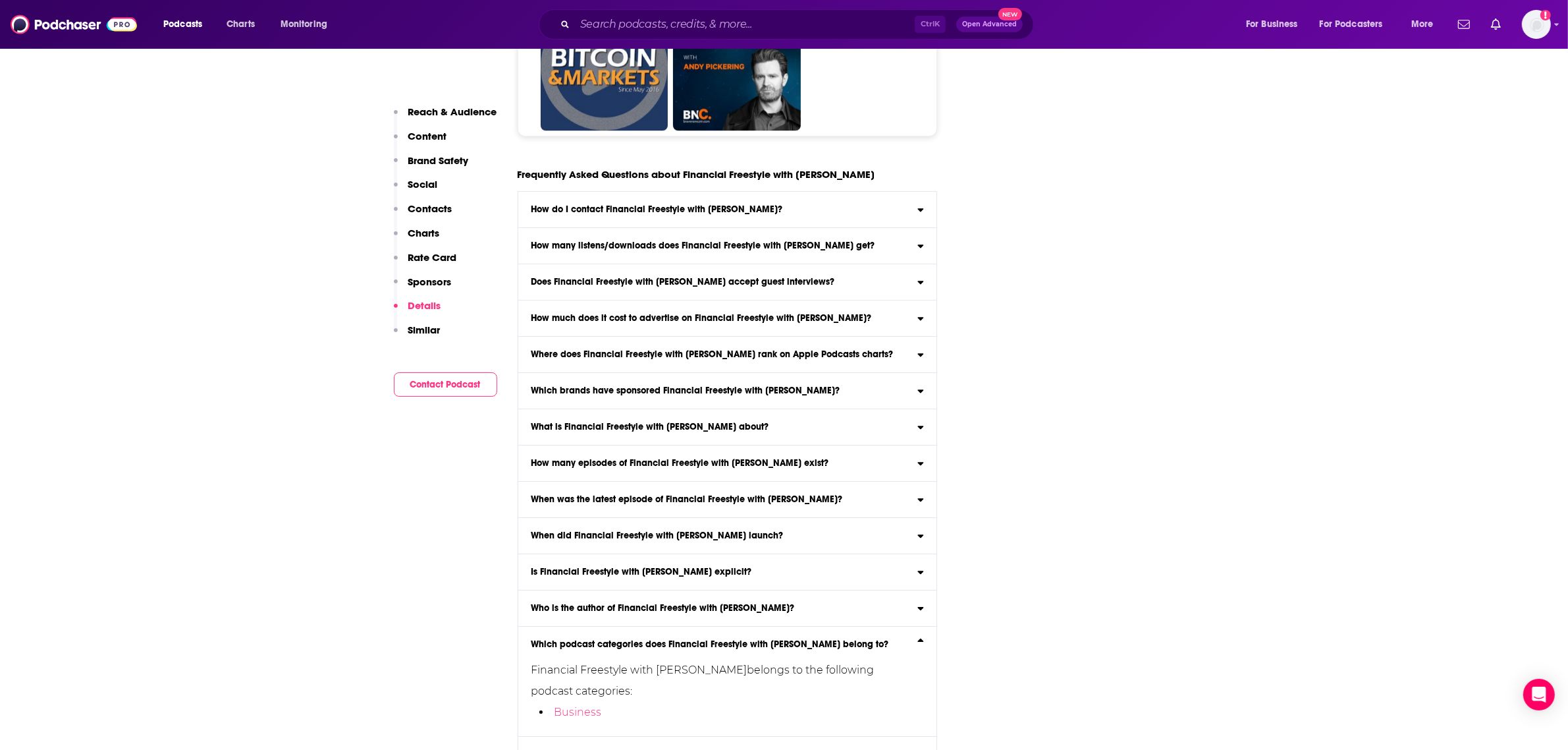
click at [731, 643] on label "Which podcast categories does Financial Freestyle with [PERSON_NAME] belong to?…" at bounding box center [727, 681] width 419 height 110
click at [0, 0] on input "Which podcast categories does Financial Freestyle with [PERSON_NAME] belong to?…" at bounding box center [0, 0] width 0 height 0
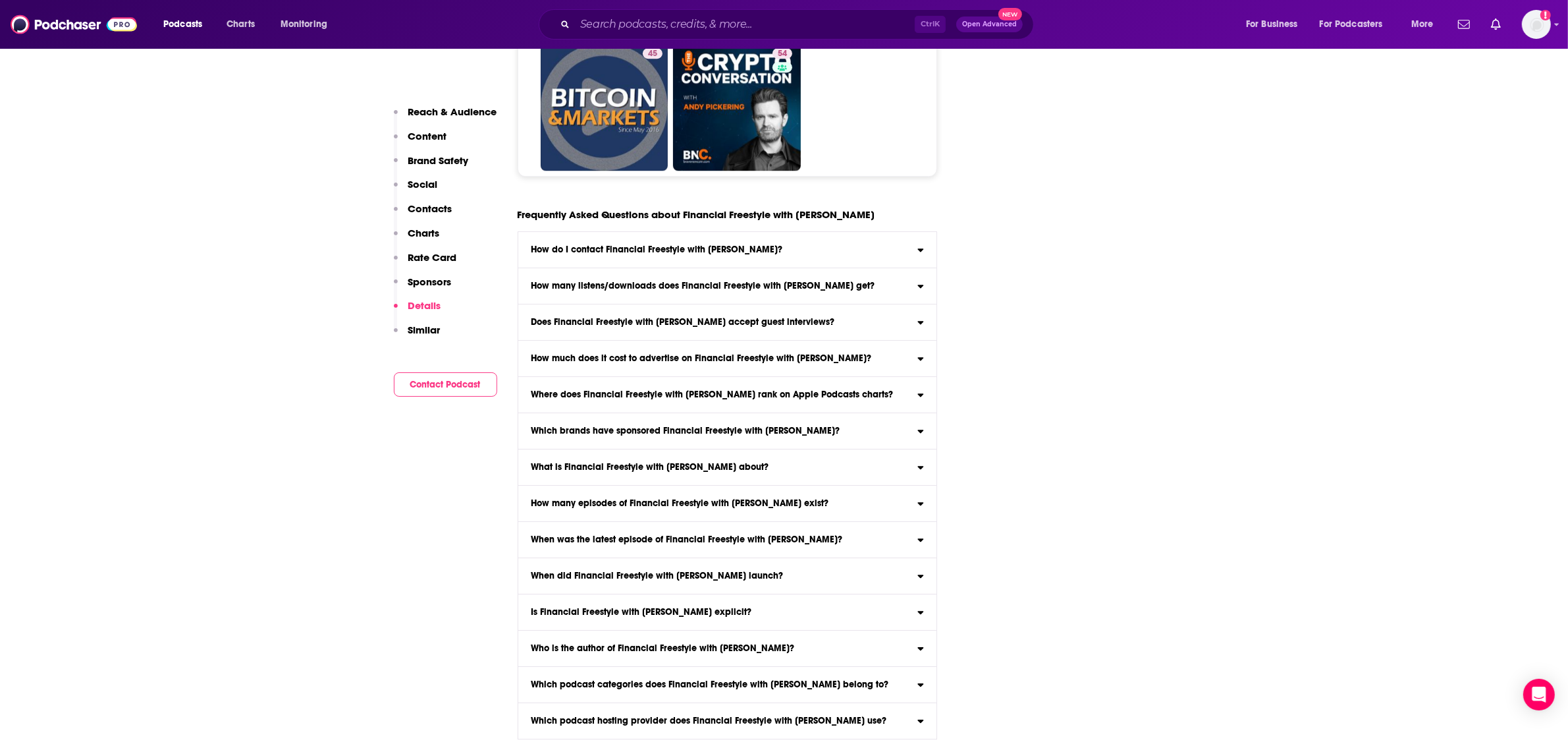
click at [732, 684] on h3 "Which podcast categories does Financial Freestyle with [PERSON_NAME] belong to?" at bounding box center [710, 684] width 358 height 9
click at [0, 0] on input "Which podcast categories does Financial Freestyle with [PERSON_NAME] belong to?…" at bounding box center [0, 0] width 0 height 0
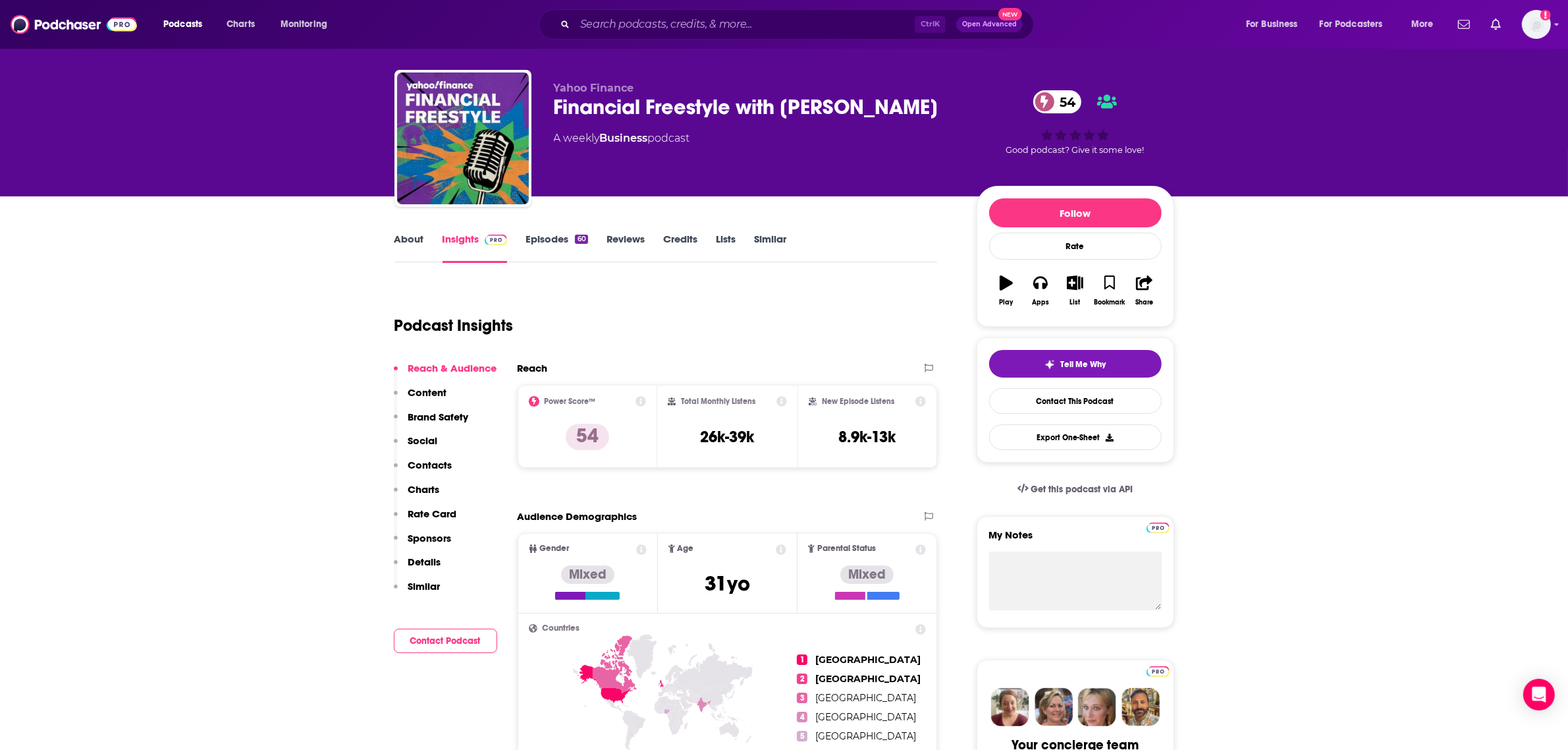
scroll to position [12, 0]
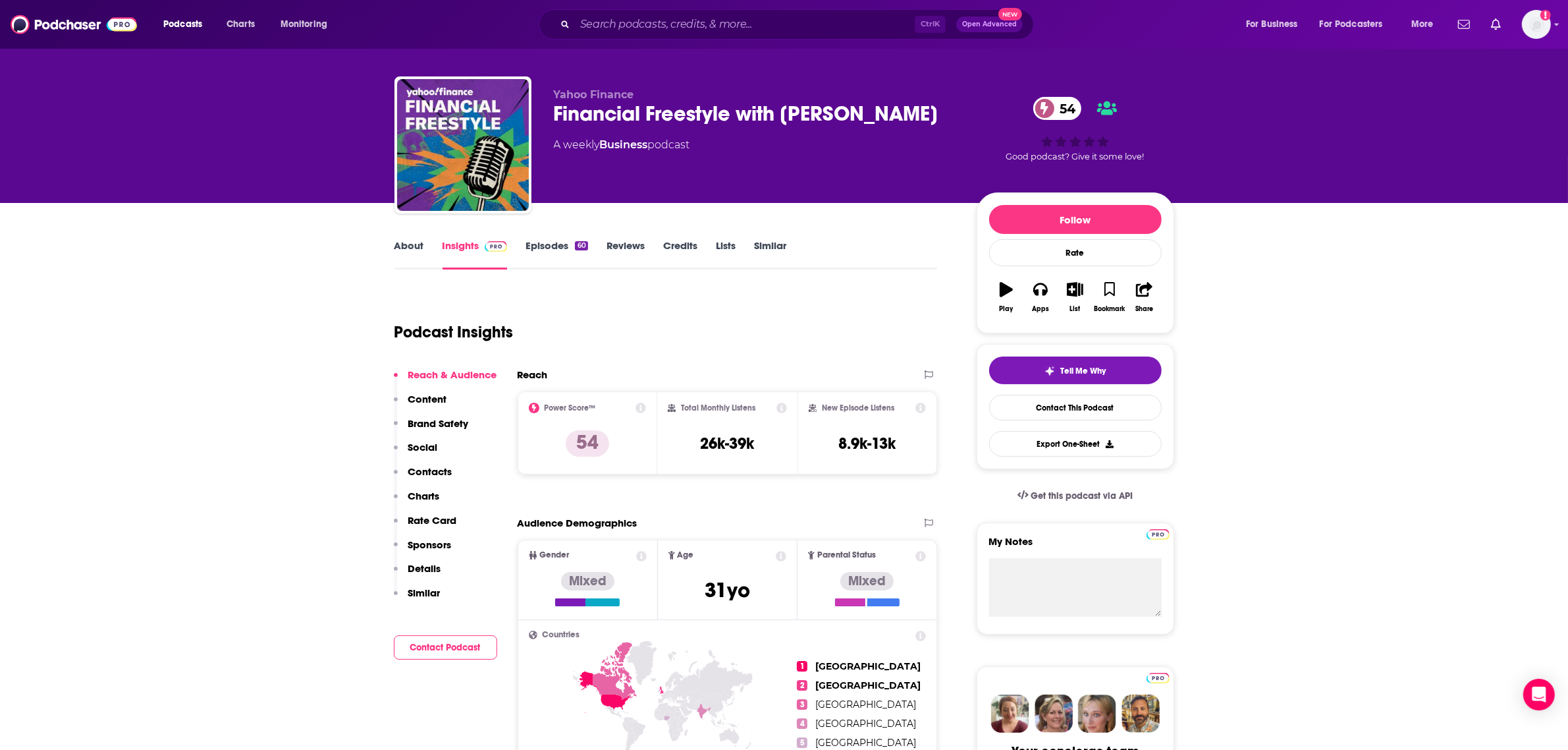
click at [613, 244] on link "Reviews" at bounding box center [626, 254] width 38 height 30
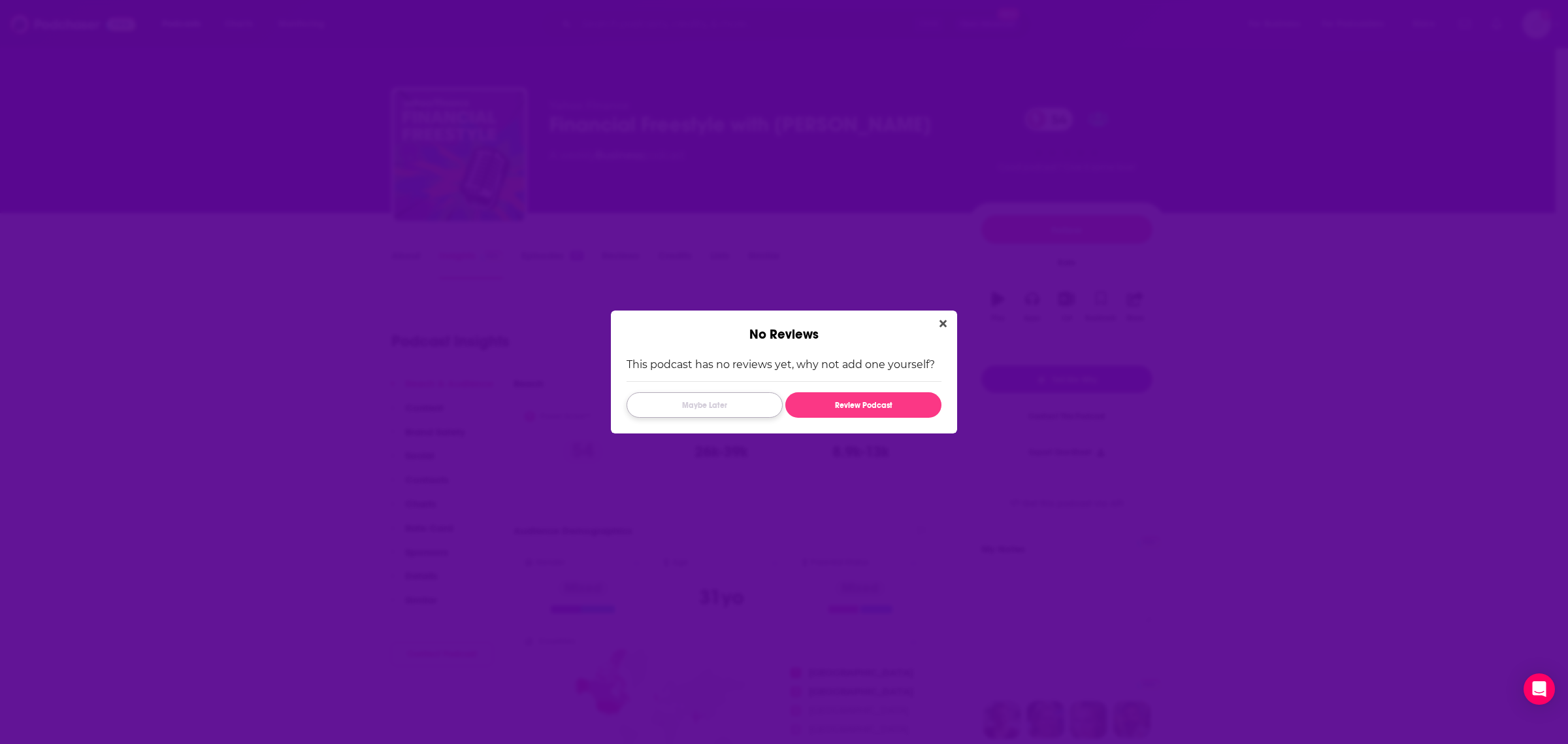
click at [719, 407] on button "Maybe Later" at bounding box center [705, 405] width 156 height 25
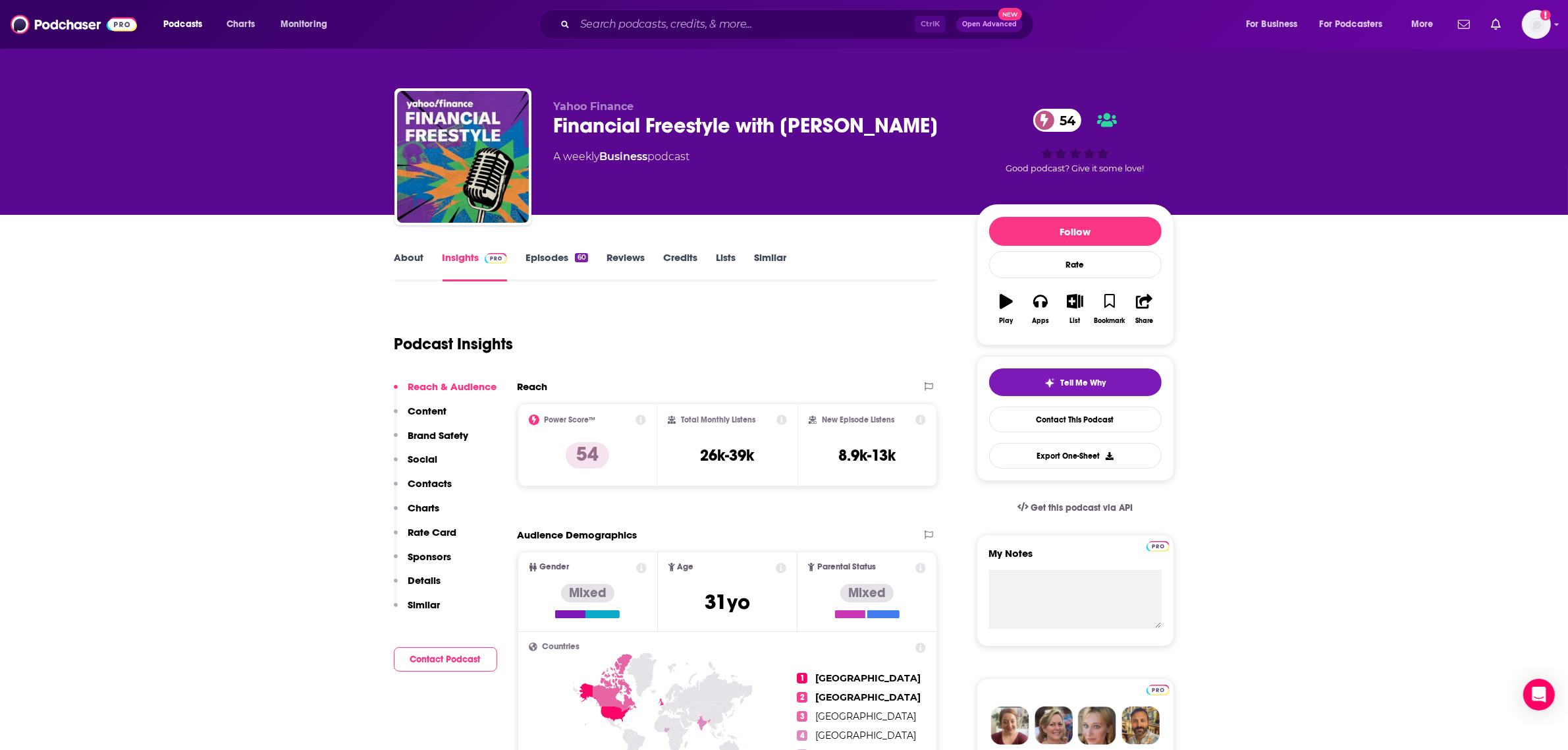
click at [770, 261] on link "Similar" at bounding box center [770, 266] width 32 height 30
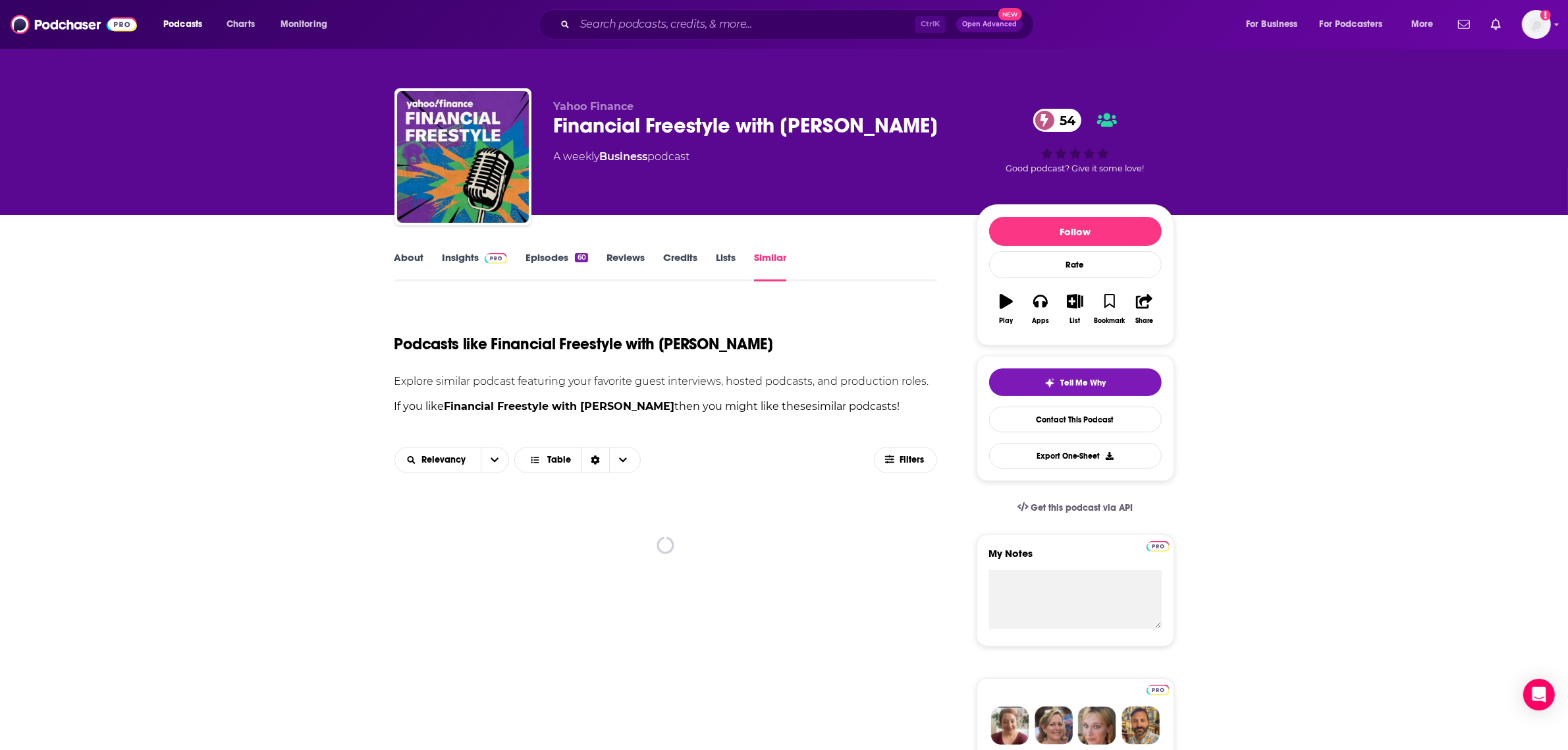
click at [407, 252] on link "About" at bounding box center [409, 266] width 30 height 30
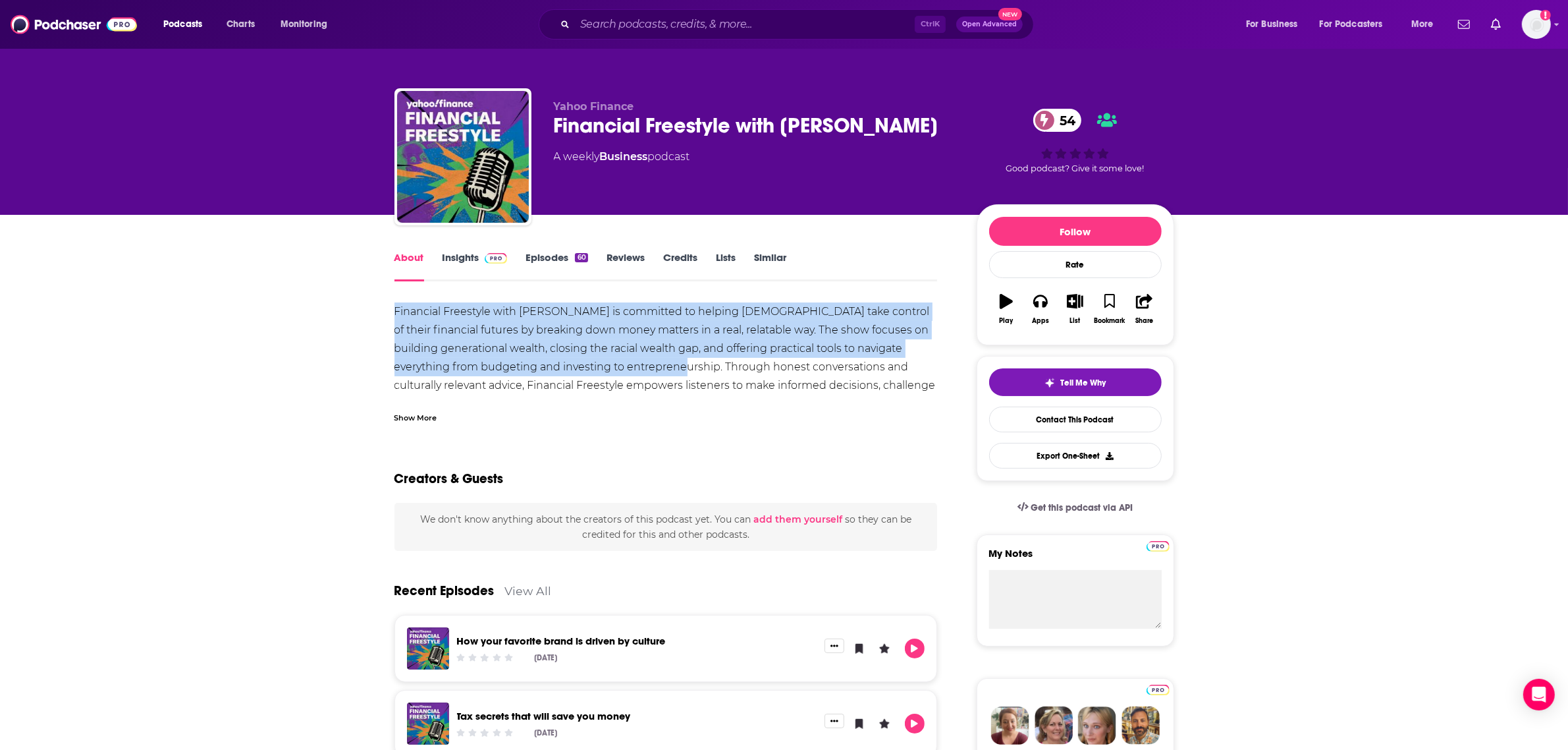
drag, startPoint x: 388, startPoint y: 310, endPoint x: 663, endPoint y: 367, distance: 280.8
copy div "Financial Freestyle with [PERSON_NAME] is committed to helping [DEMOGRAPHIC_DAT…"
